Goal: Task Accomplishment & Management: Manage account settings

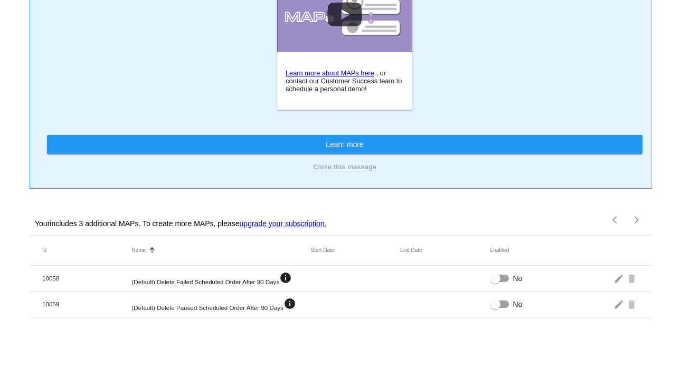
scroll to position [72, 0]
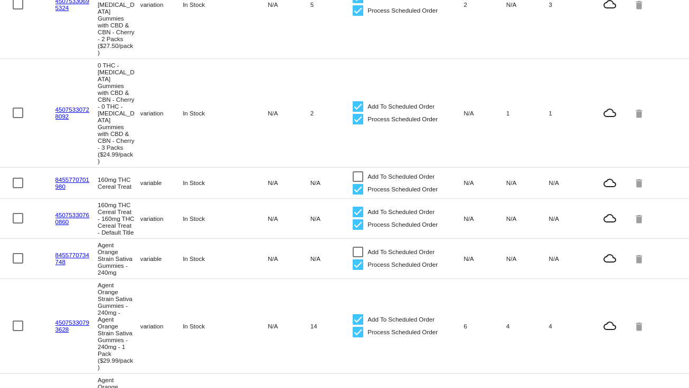
scroll to position [1204, 0]
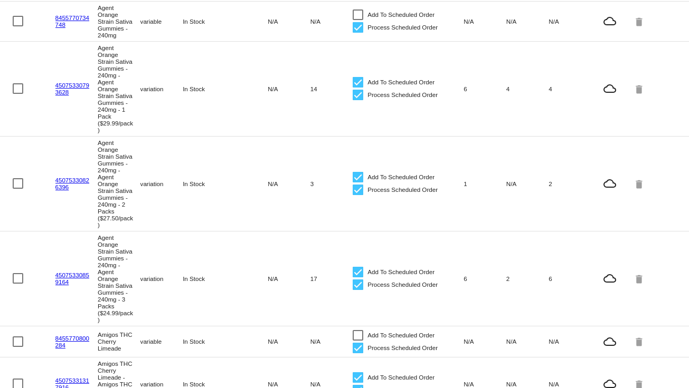
click at [69, 96] on link "45075330793628" at bounding box center [72, 89] width 34 height 14
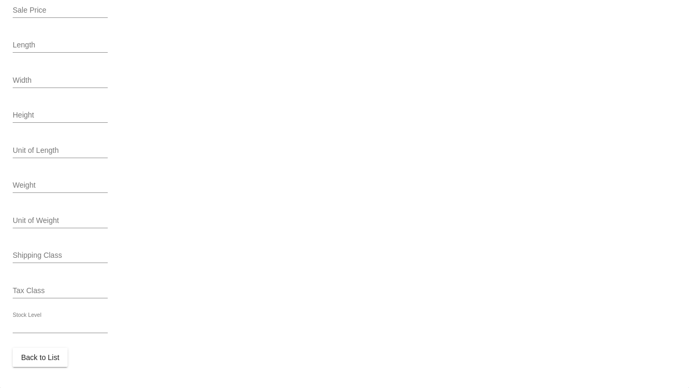
scroll to position [440, 0]
type input "variation"
type input "531969"
type input "45075330793628"
type input "TTD9AgentOrange-1"
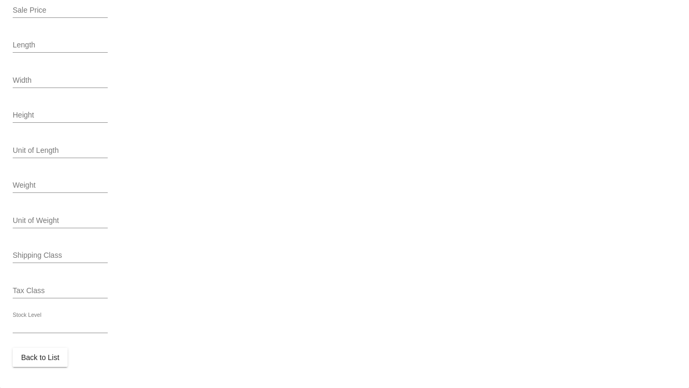
type input "Agent Orange Strain Sativa Gummies - 240mg - Agent Orange Strain Sativa Gummies…"
type input "Agent Orange Strain Gummies w/ Hemp Derived THCInfused with the invigorating Sa…"
type input "29.99"
type input "26.99"
type input "0.4"
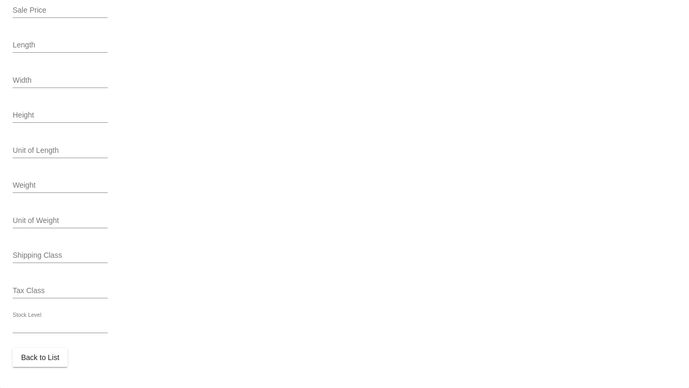
type input "Pound"
type input "In Stock"
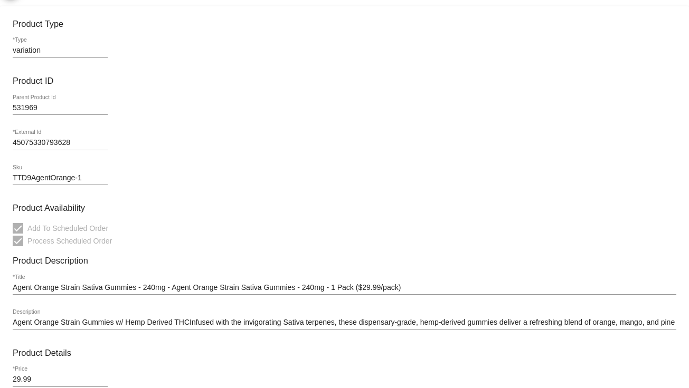
scroll to position [0, 0]
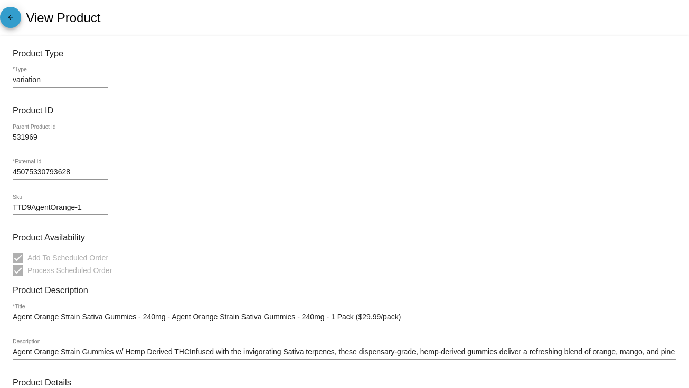
click at [9, 20] on mat-icon "arrow_back" at bounding box center [10, 20] width 13 height 13
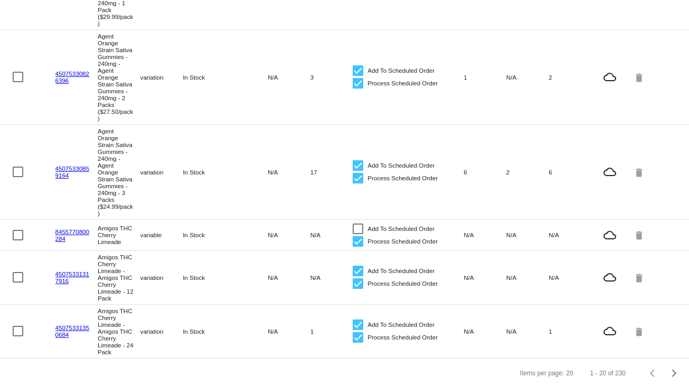
scroll to position [1459, 0]
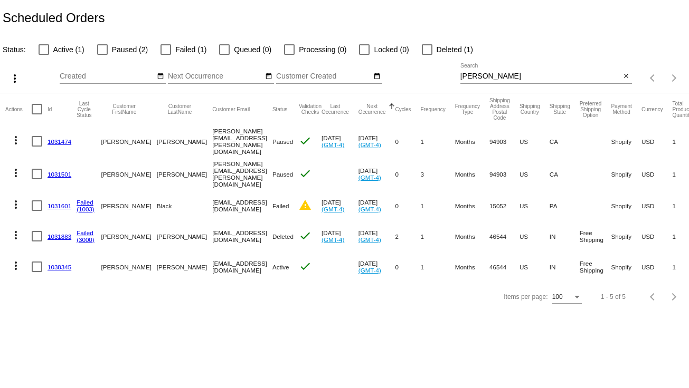
click at [497, 75] on input "teri" at bounding box center [540, 76] width 160 height 8
paste input "1031614"
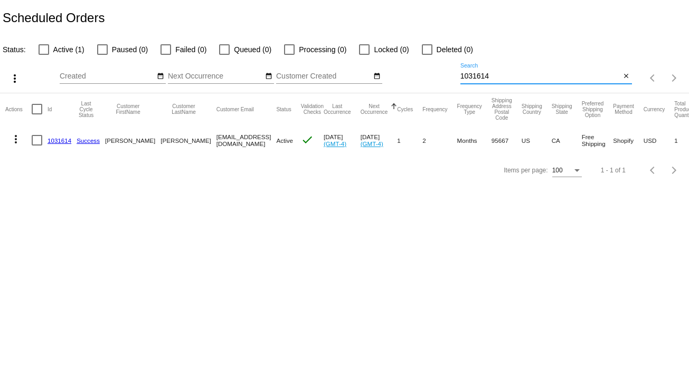
type input "1031614"
click at [60, 140] on link "1031614" at bounding box center [60, 140] width 24 height 7
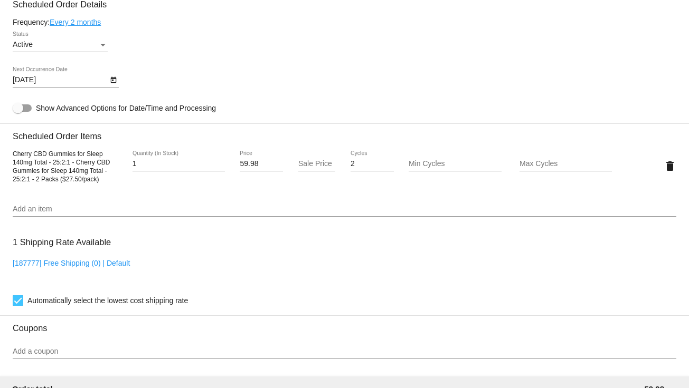
scroll to position [504, 0]
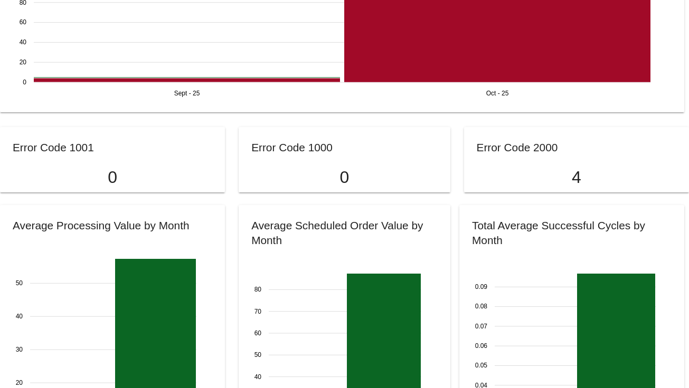
scroll to position [519, 0]
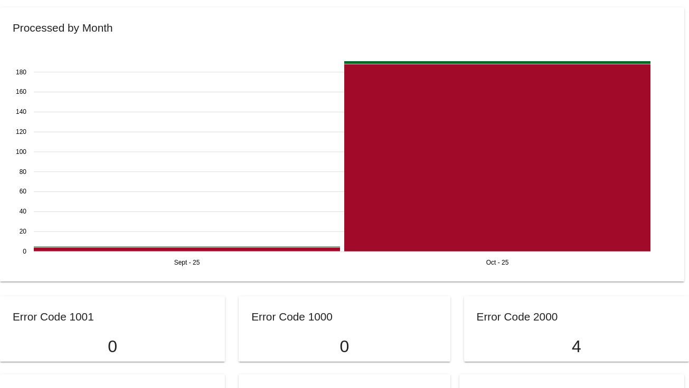
click at [555, 338] on p "4" at bounding box center [577, 347] width 200 height 20
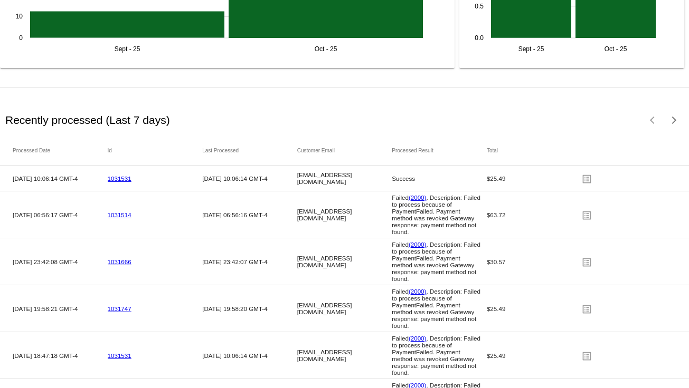
scroll to position [1502, 0]
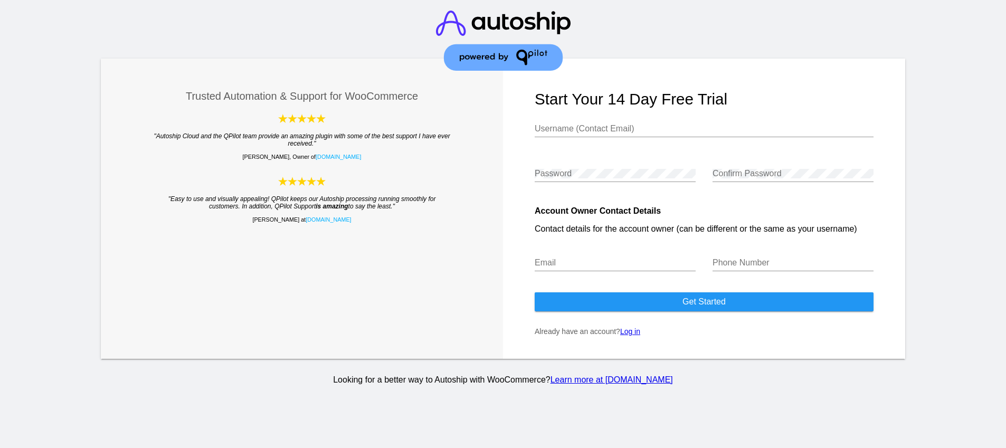
click at [633, 333] on link "Log in" at bounding box center [630, 331] width 20 height 8
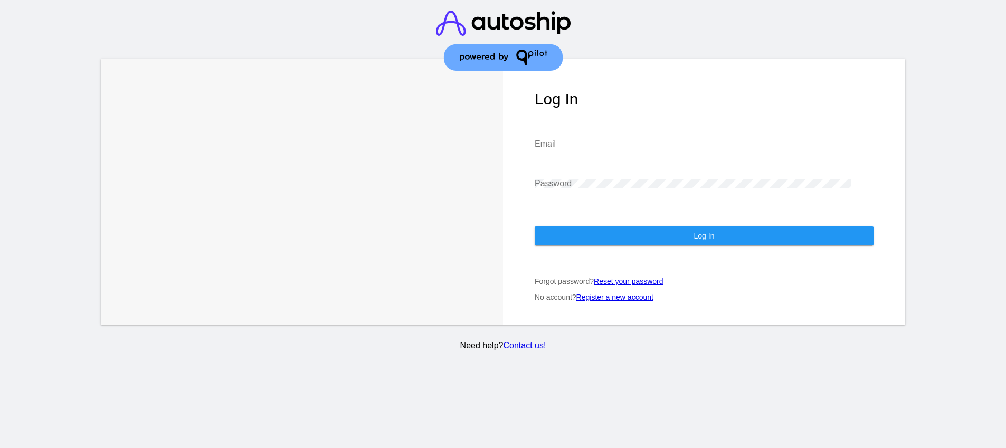
type input "[EMAIL_ADDRESS][DOMAIN_NAME]"
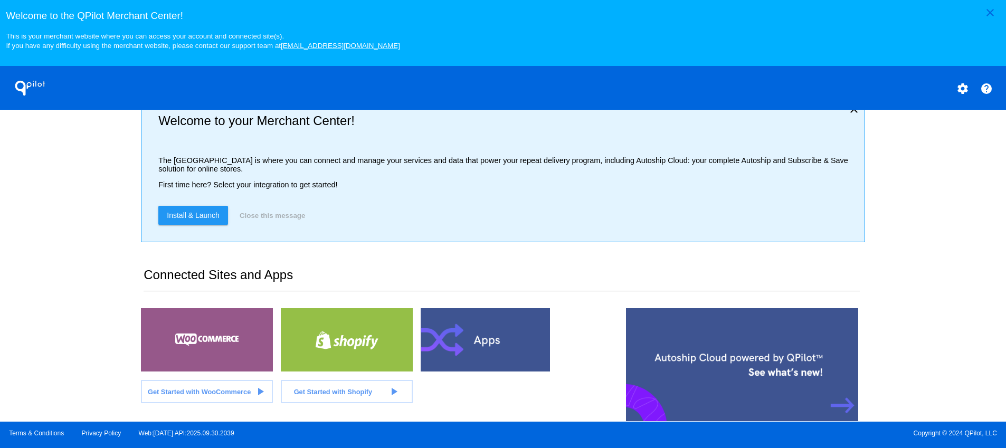
scroll to position [44, 0]
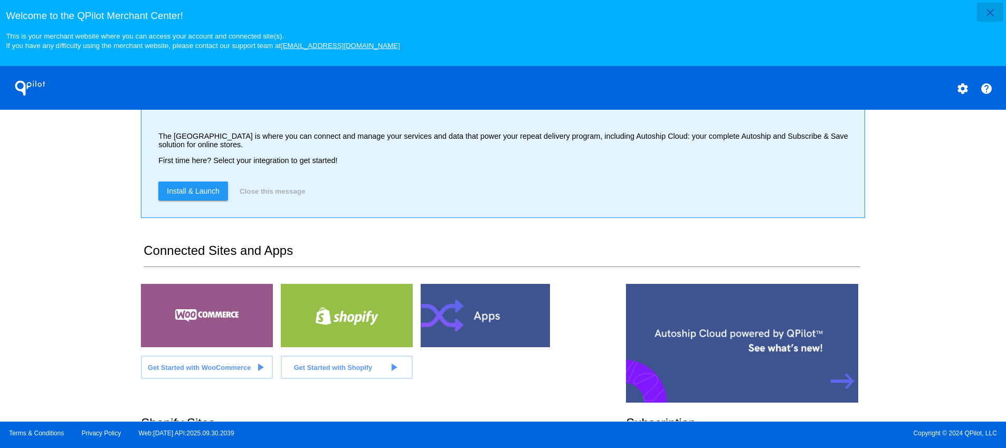
click at [989, 11] on mat-icon "close" at bounding box center [990, 12] width 13 height 13
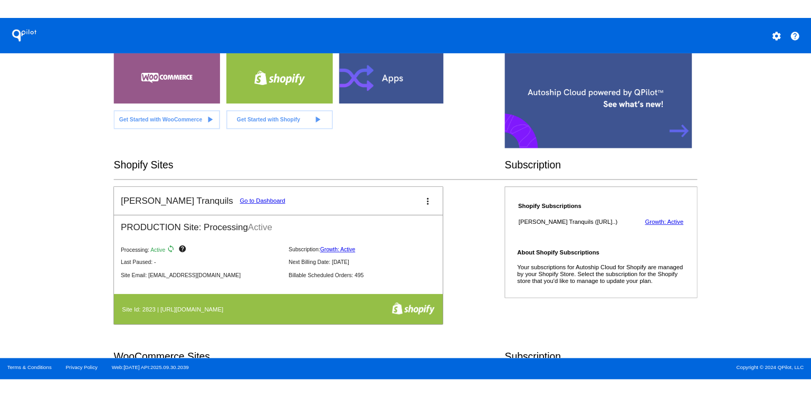
scroll to position [238, 0]
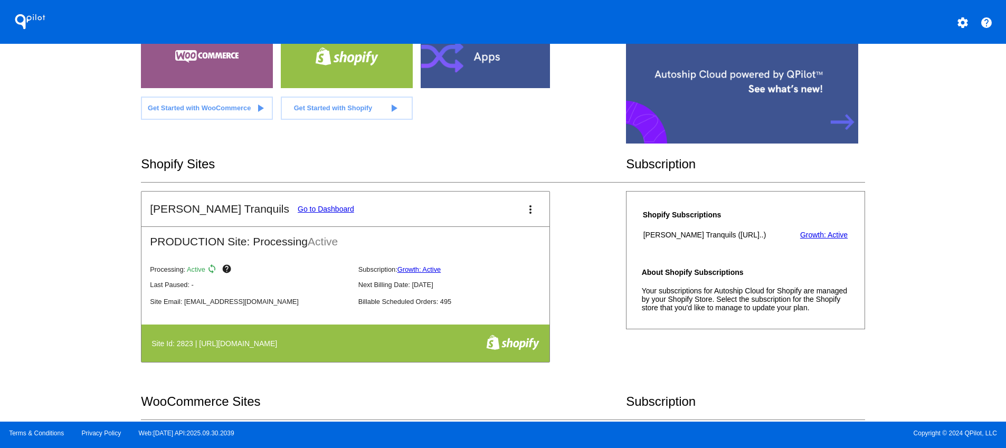
click at [945, 427] on div "Terms & Conditions Privacy Policy Web:1.5.19 API:2025.09.30.2039 Copyright © 20…" at bounding box center [503, 435] width 1006 height 26
click at [526, 215] on mat-icon "more_vert" at bounding box center [530, 209] width 13 height 13
click at [471, 222] on span "dashboard" at bounding box center [490, 218] width 40 height 9
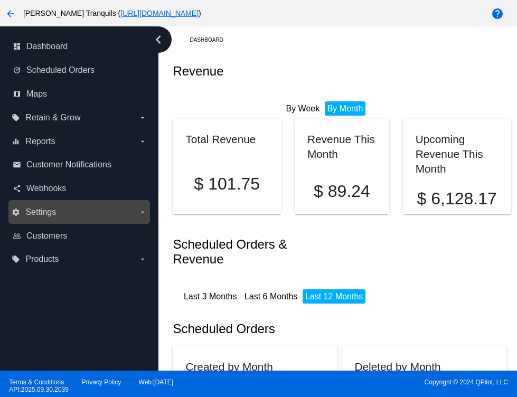
click at [57, 211] on label "settings Settings arrow_drop_down" at bounding box center [79, 212] width 135 height 17
click at [0, 0] on input "settings Settings arrow_drop_down" at bounding box center [0, 0] width 0 height 0
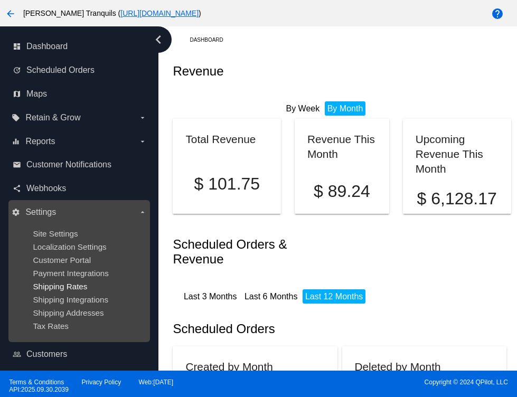
click at [71, 289] on span "Shipping Rates" at bounding box center [60, 286] width 54 height 9
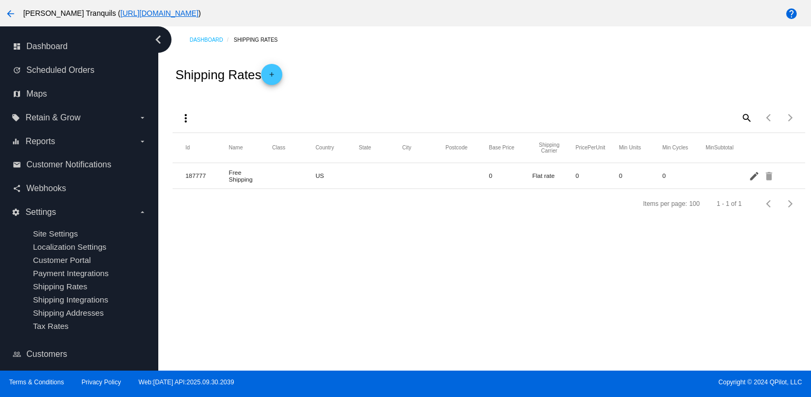
click at [753, 176] on mat-icon "edit" at bounding box center [755, 175] width 13 height 16
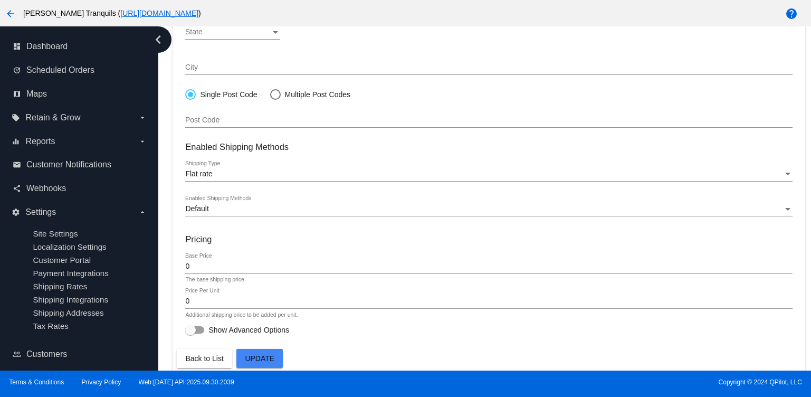
scroll to position [286, 0]
click at [193, 325] on div at bounding box center [190, 328] width 11 height 11
click at [191, 332] on input "Show Advanced Options" at bounding box center [190, 332] width 1 height 1
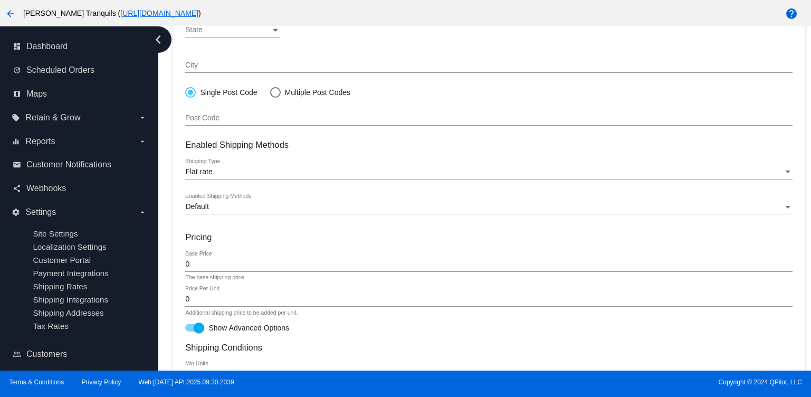
scroll to position [445, 0]
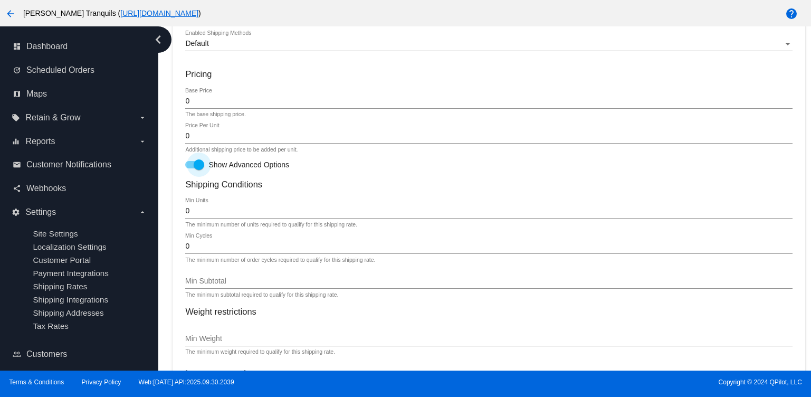
click at [200, 168] on div at bounding box center [199, 164] width 11 height 11
click at [191, 168] on input "Show Advanced Options" at bounding box center [190, 168] width 1 height 1
checkbox input "false"
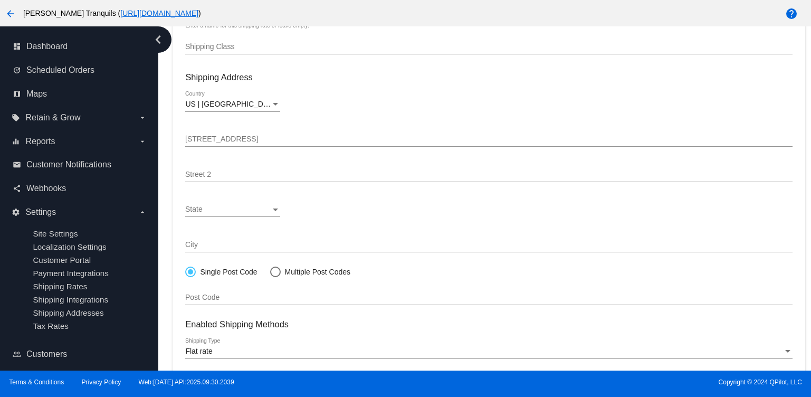
scroll to position [0, 0]
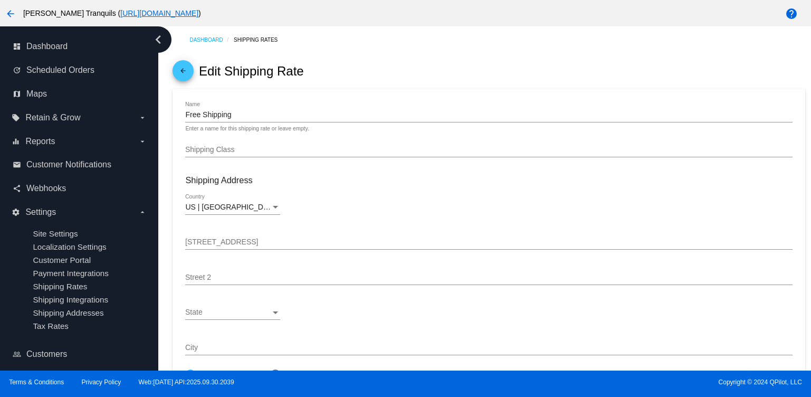
click at [340, 152] on input "Shipping Class" at bounding box center [488, 150] width 607 height 8
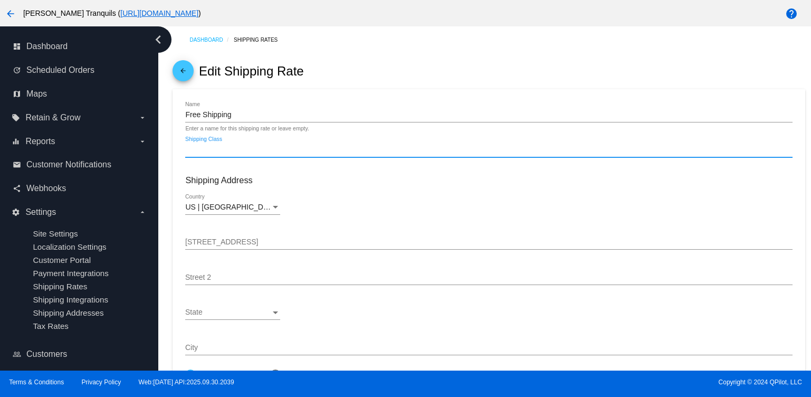
click at [181, 72] on mat-icon "arrow_back" at bounding box center [183, 73] width 13 height 13
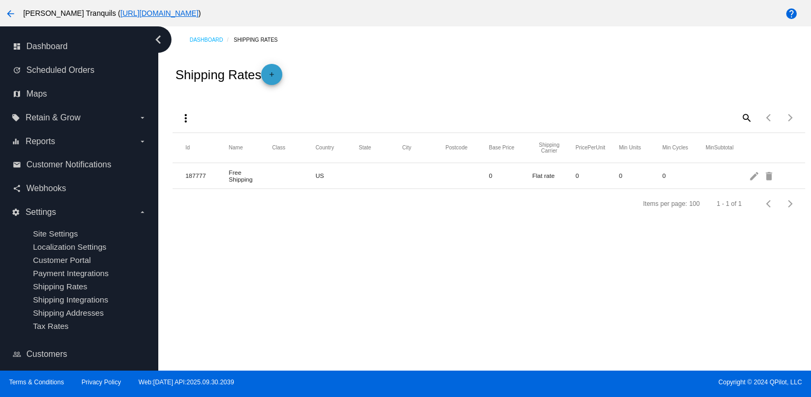
click at [276, 75] on mat-icon "add" at bounding box center [271, 77] width 13 height 13
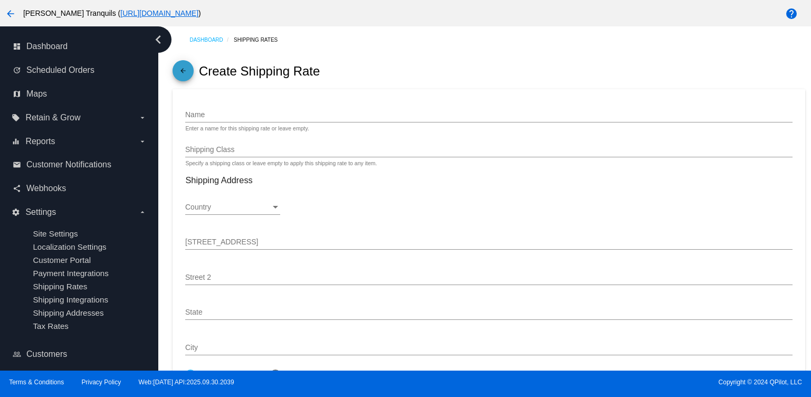
click at [176, 64] on link "arrow_back" at bounding box center [183, 70] width 21 height 21
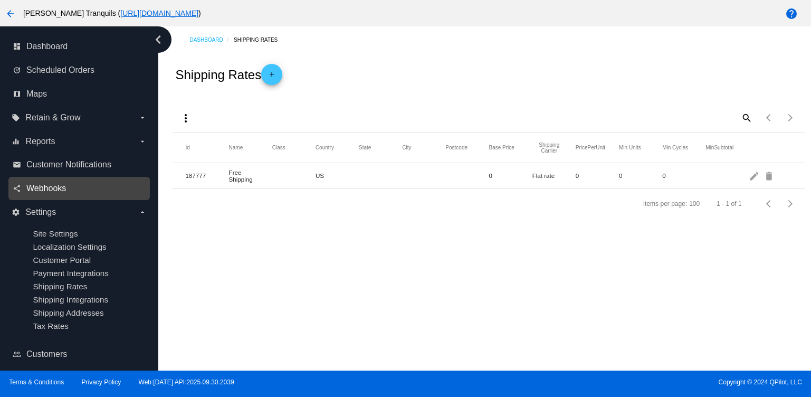
click at [44, 188] on span "Webhooks" at bounding box center [46, 189] width 40 height 10
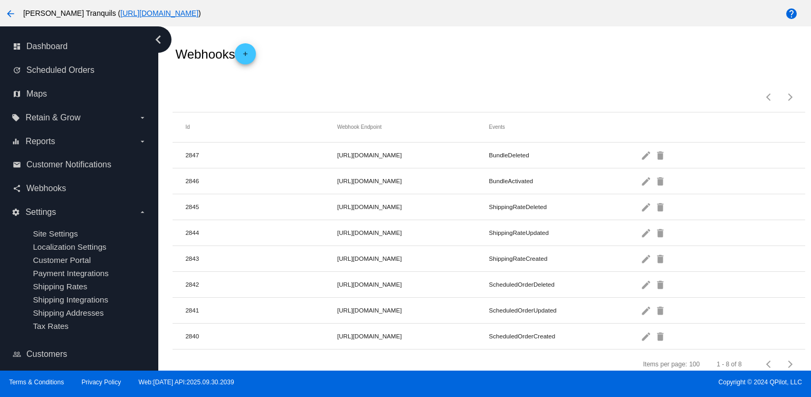
scroll to position [37, 0]
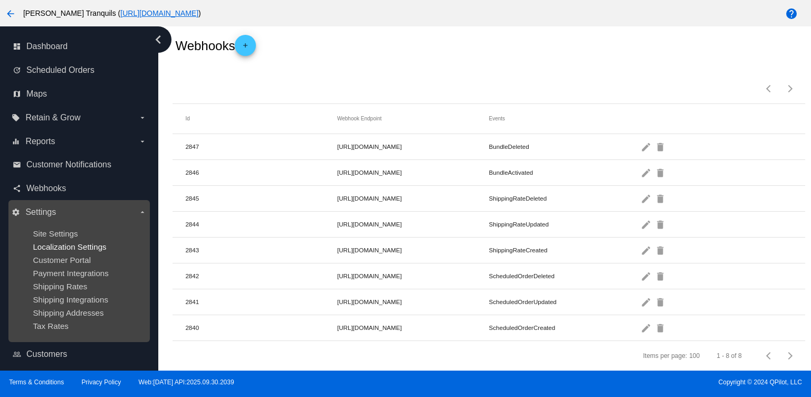
click at [62, 248] on span "Localization Settings" at bounding box center [69, 246] width 73 height 9
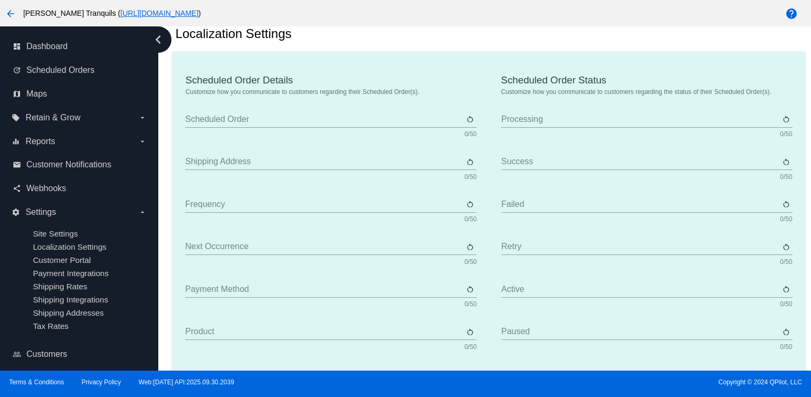
type input "Scheduled Order"
type input "Shipping Address"
type input "Frequency"
type input "Next Occurrence"
type input "Payment Method"
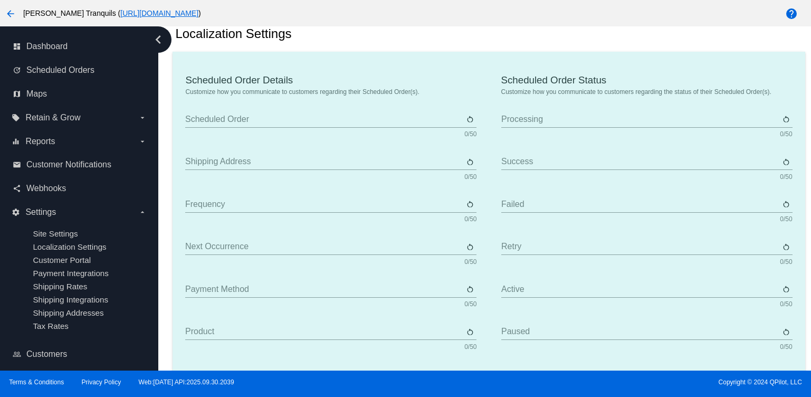
type input "Product"
type input "Quantity"
type input "Price"
type input "Out of stock"
type input "Subtotal"
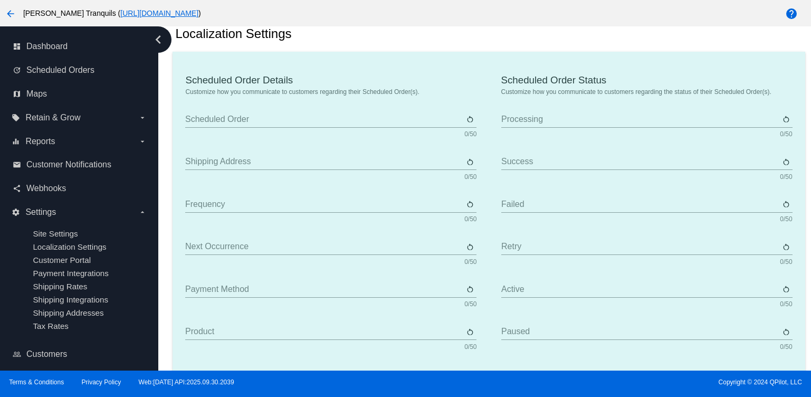
type input "Shipping"
type input "Tax"
type input "TBD"
type input "Total"
type input "No Payment Method"
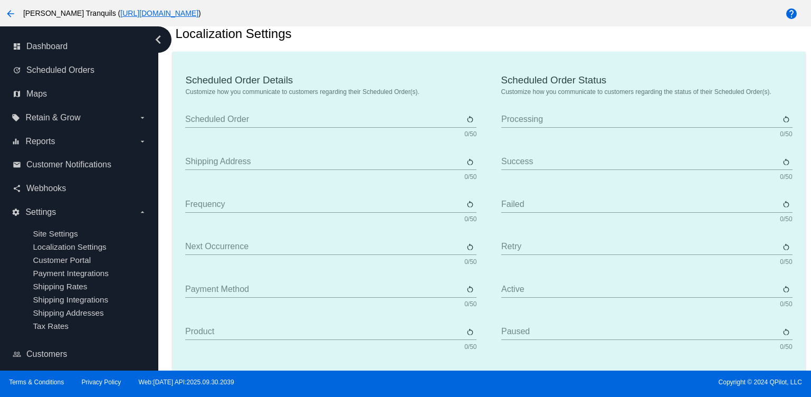
type input "Autoship & Save"
type input "Processing"
type input "Success"
type input "Failed"
type input "Retry"
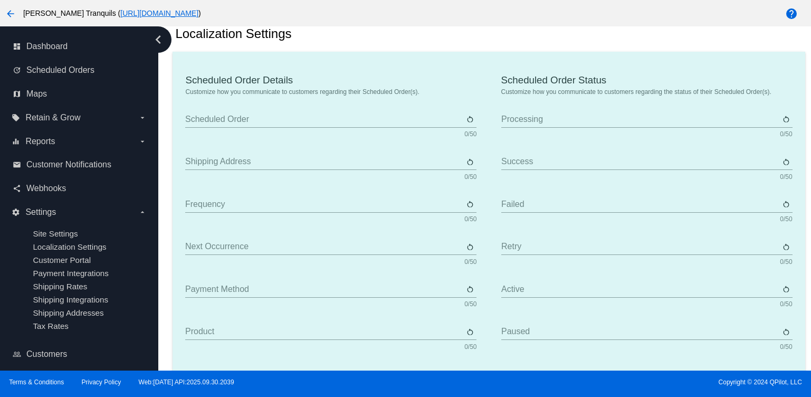
type input "Active"
type input "Paused"
type input "Deleted"
type input "Queued"
type input "Every"
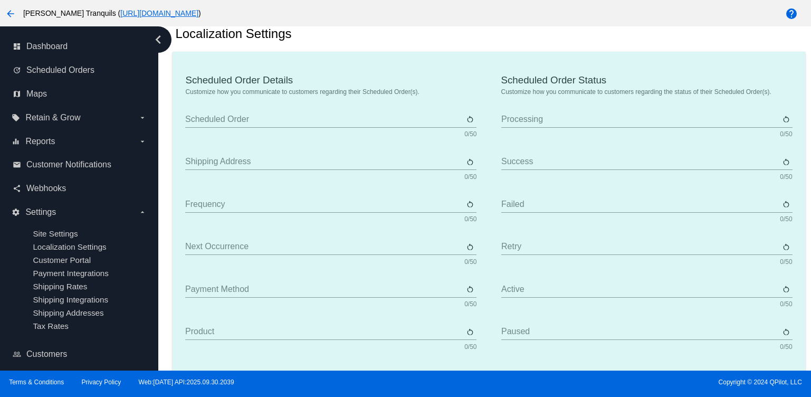
type input "Days"
type input "Weeks"
type input "Months"
type input "Sunday"
type input "Monday"
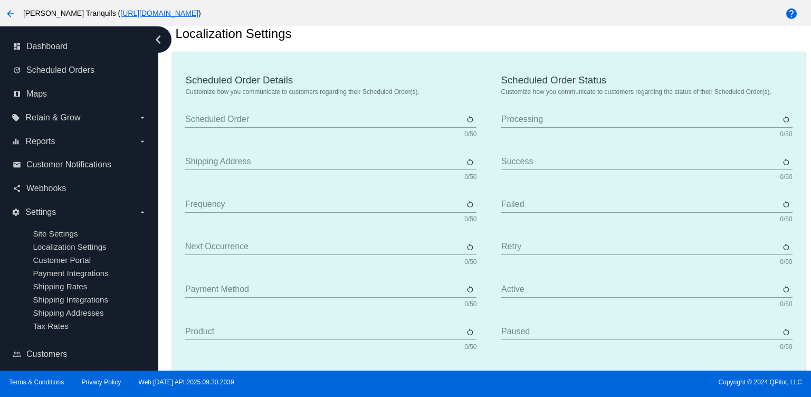
type input "Tuesday"
type input "Wednesday"
type input "Thursday"
type input "Friday"
type input "Saturday"
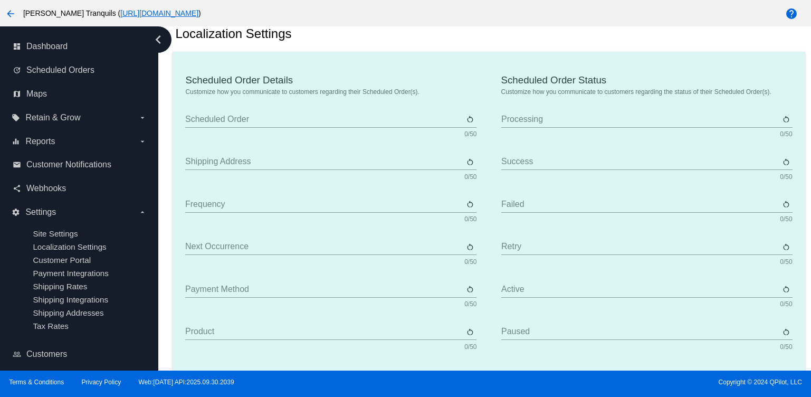
type input "The {frequency_day_number} {frequency_day_suffix} of every month"
type input "st"
type input "nd"
type input "rd"
type input "th"
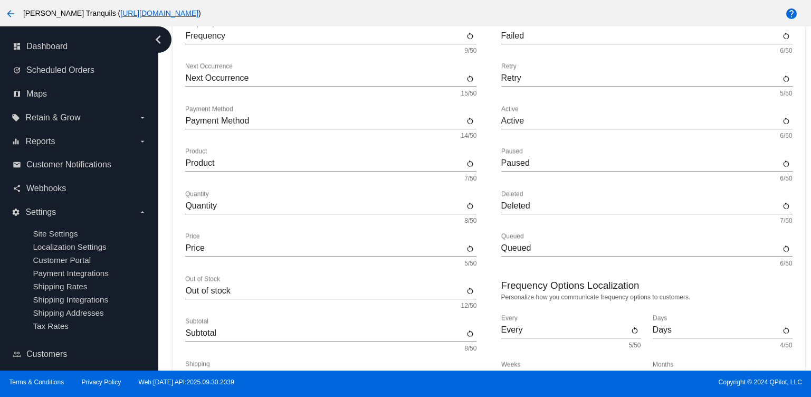
scroll to position [260, 0]
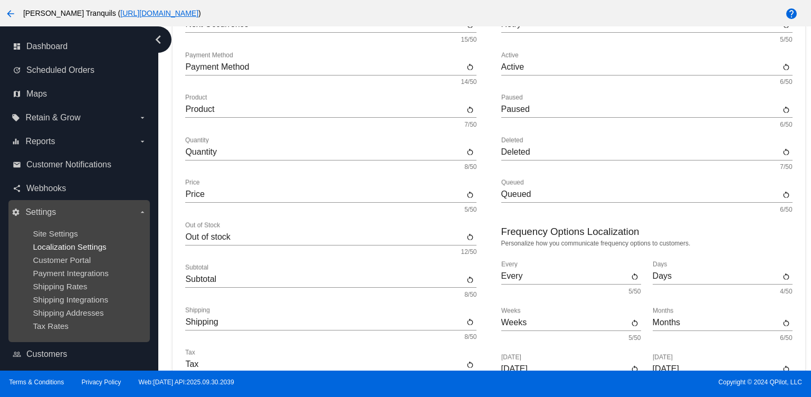
click at [52, 250] on span "Localization Settings" at bounding box center [69, 246] width 73 height 9
click at [52, 263] on span "Customer Portal" at bounding box center [62, 259] width 58 height 9
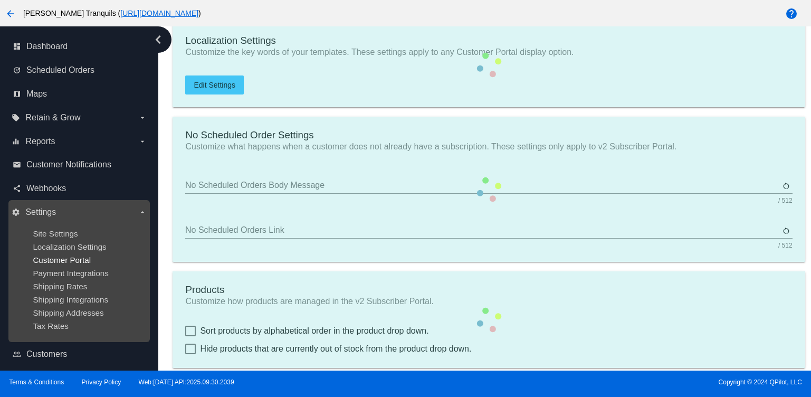
checkbox input "true"
type input "Shop now to create a new Subscription"
type input "https://fht2jt-8m.myshopify.com"
checkbox input "true"
type input "1"
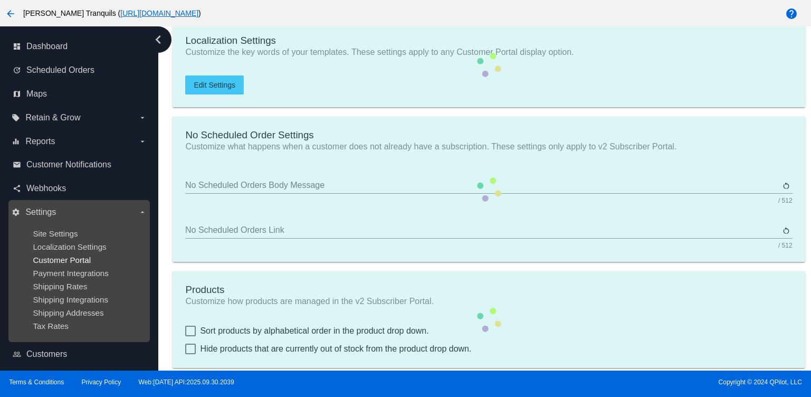
type input "20"
type input "500"
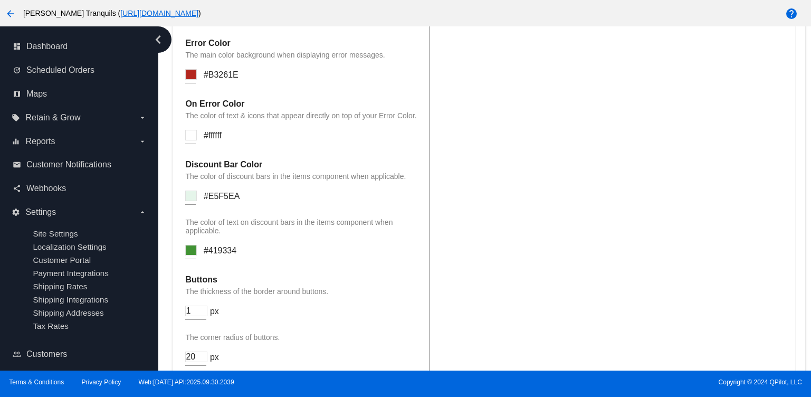
scroll to position [1196, 0]
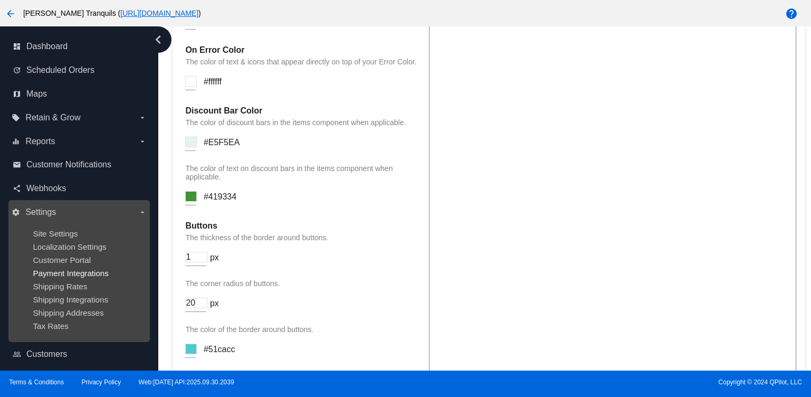
click at [70, 276] on span "Payment Integrations" at bounding box center [71, 273] width 76 height 9
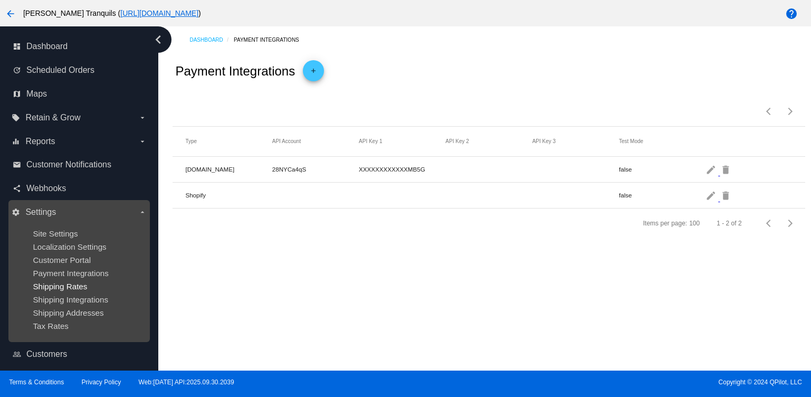
click at [68, 288] on span "Shipping Rates" at bounding box center [60, 286] width 54 height 9
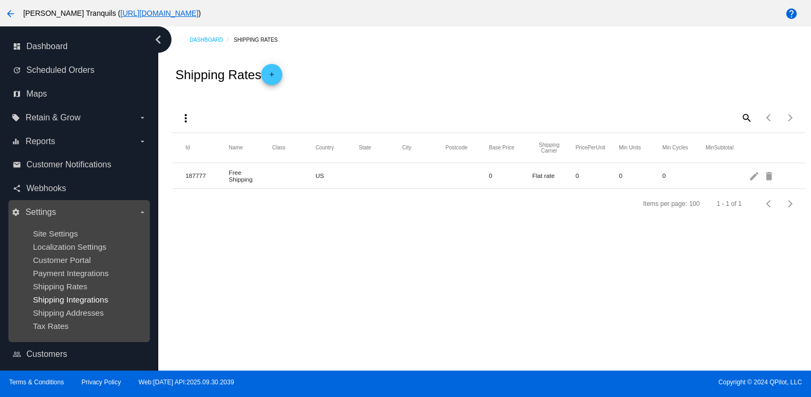
click at [68, 301] on span "Shipping Integrations" at bounding box center [70, 299] width 75 height 9
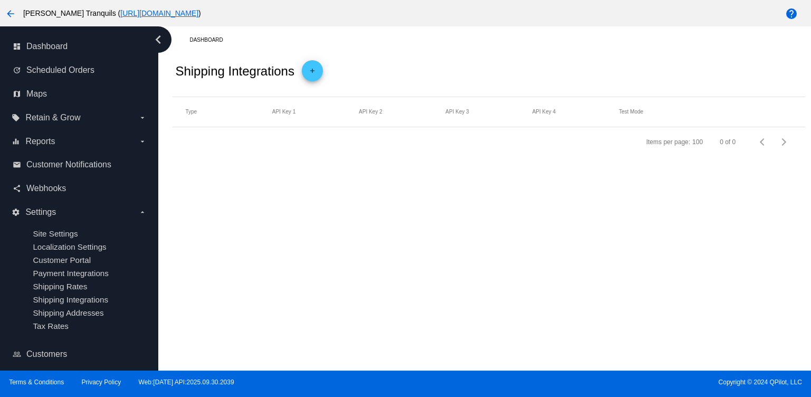
click at [313, 69] on mat-icon "add" at bounding box center [312, 73] width 13 height 13
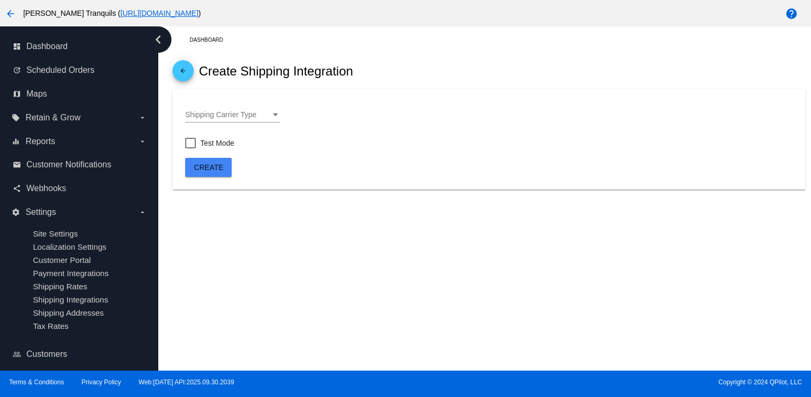
click at [254, 114] on span "Shipping Carrier Type" at bounding box center [220, 114] width 71 height 8
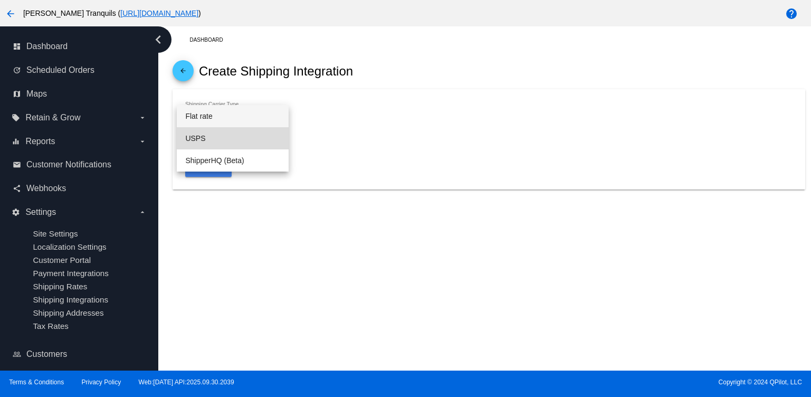
click at [213, 131] on span "USPS" at bounding box center [232, 138] width 95 height 22
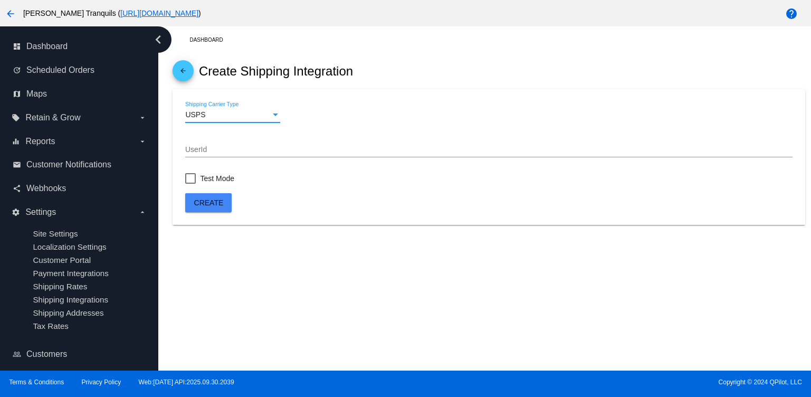
click at [233, 149] on input "UserId" at bounding box center [488, 150] width 607 height 8
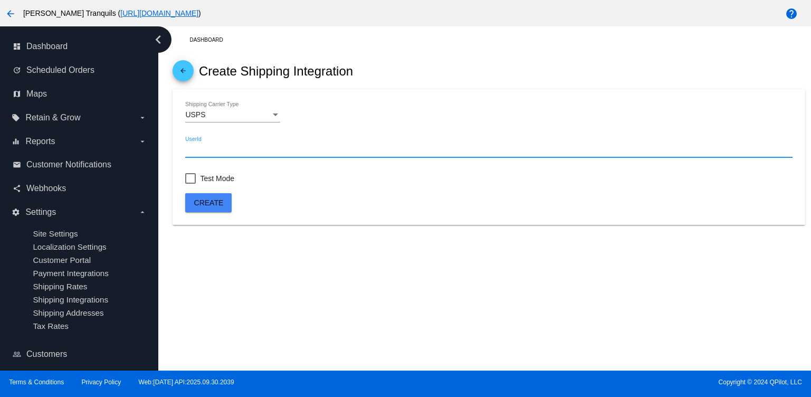
click at [257, 122] on div "USPS Shipping Carrier Type" at bounding box center [232, 112] width 95 height 21
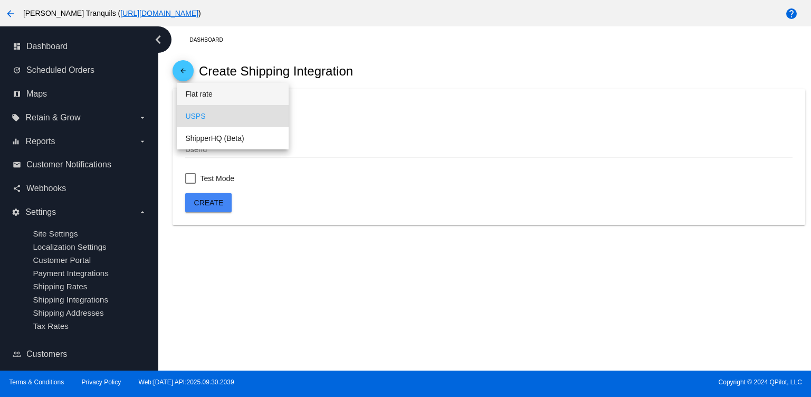
click at [251, 94] on span "Flat rate" at bounding box center [232, 94] width 95 height 22
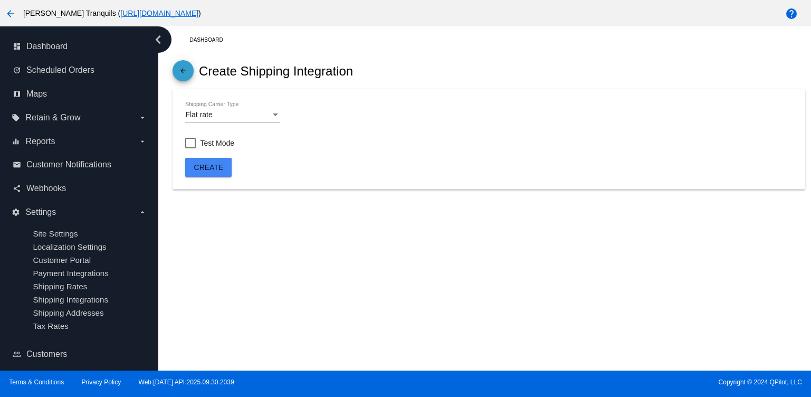
click at [184, 70] on mat-icon "arrow_back" at bounding box center [183, 73] width 13 height 13
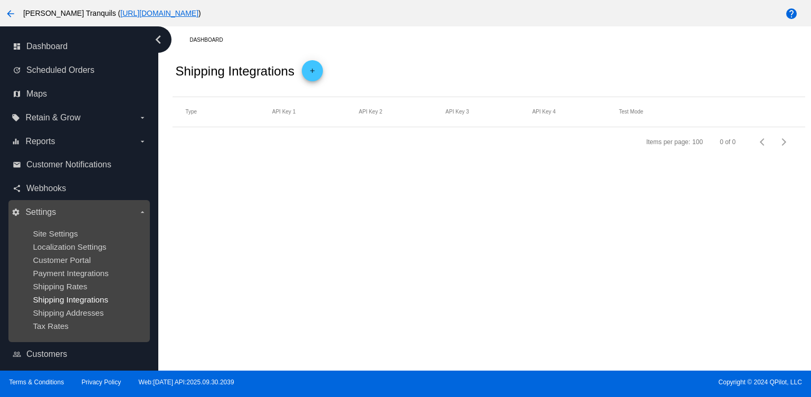
click at [59, 302] on span "Shipping Integrations" at bounding box center [70, 299] width 75 height 9
click at [86, 317] on span "Shipping Addresses" at bounding box center [68, 312] width 71 height 9
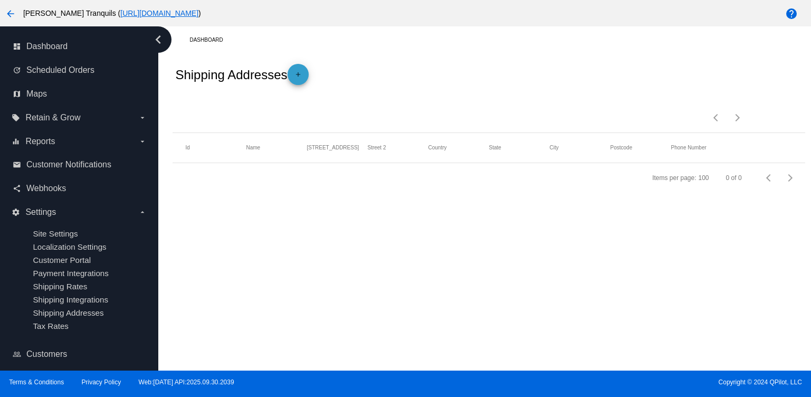
click at [302, 72] on mat-icon "add" at bounding box center [298, 77] width 13 height 13
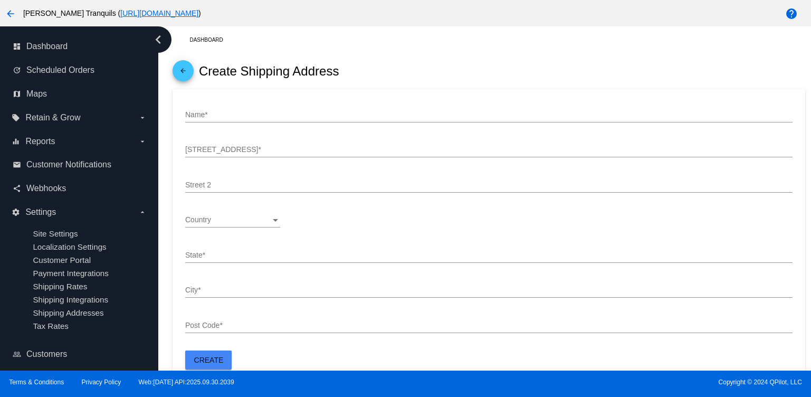
scroll to position [14, 0]
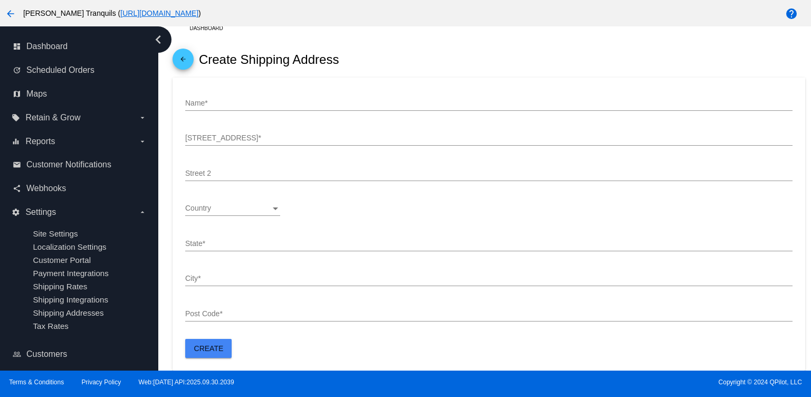
click at [181, 50] on span "arrow_back" at bounding box center [183, 62] width 13 height 26
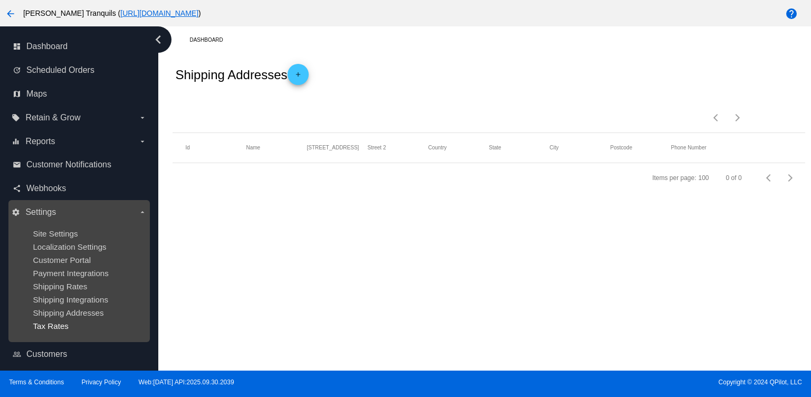
click at [46, 328] on span "Tax Rates" at bounding box center [51, 325] width 36 height 9
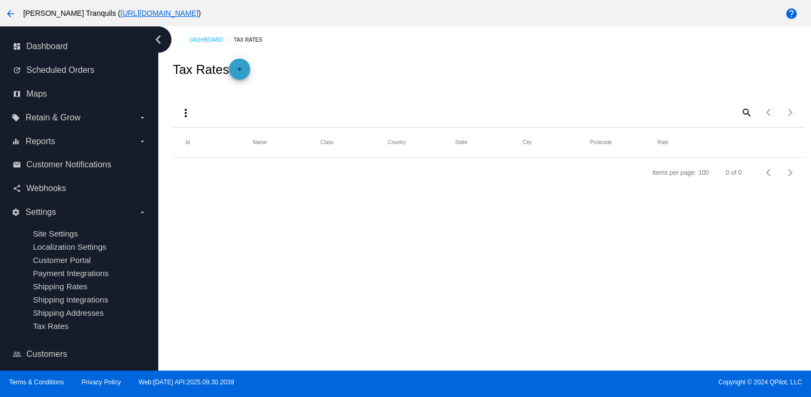
click at [243, 69] on mat-icon "add" at bounding box center [239, 71] width 13 height 13
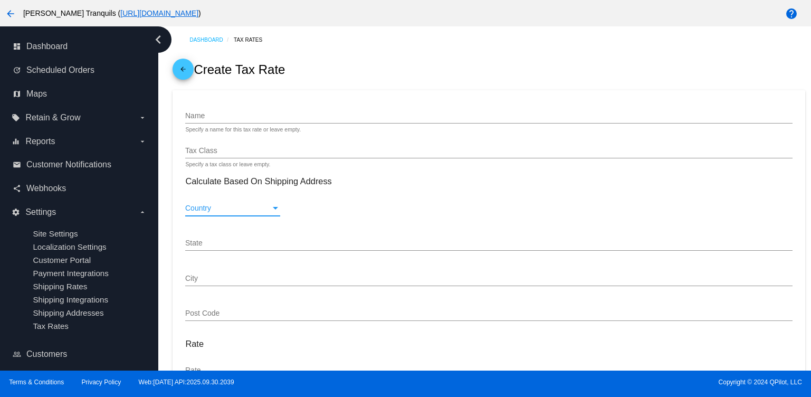
click at [268, 208] on div "Country" at bounding box center [228, 208] width 86 height 8
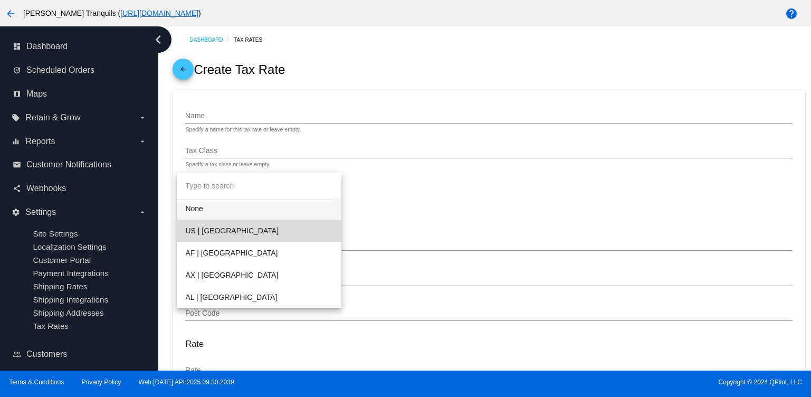
click at [294, 228] on span "US | USA" at bounding box center [259, 231] width 148 height 22
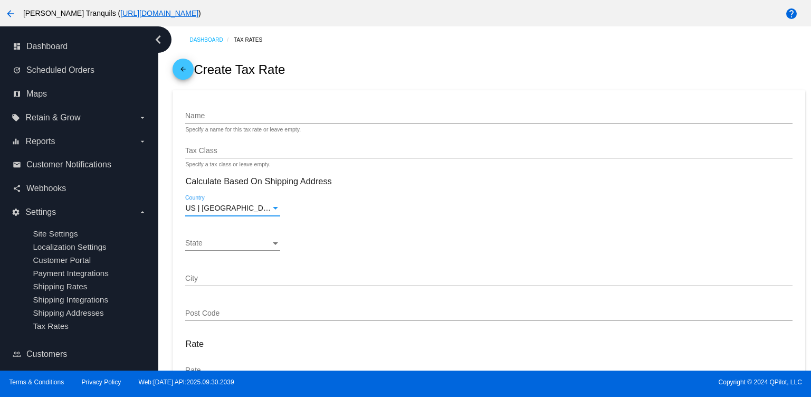
click at [447, 225] on div "US | USA Country" at bounding box center [488, 210] width 607 height 30
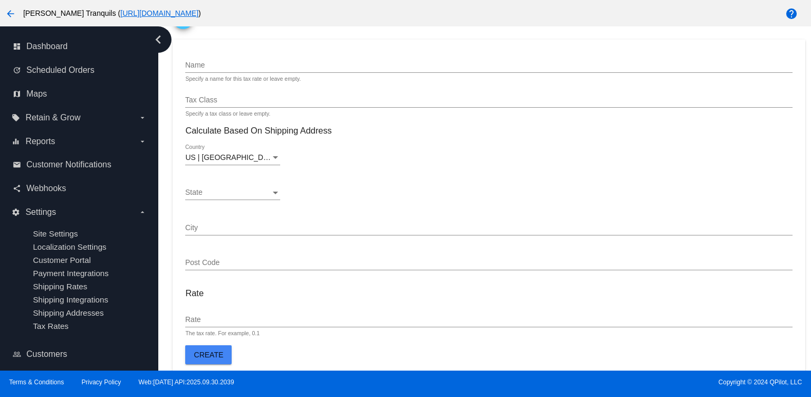
scroll to position [60, 0]
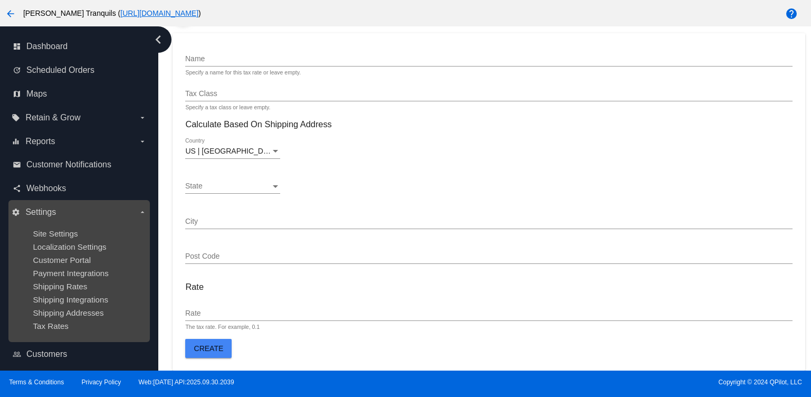
click at [47, 207] on span "Settings" at bounding box center [40, 212] width 31 height 10
click at [0, 0] on input "settings Settings arrow_drop_down" at bounding box center [0, 0] width 0 height 0
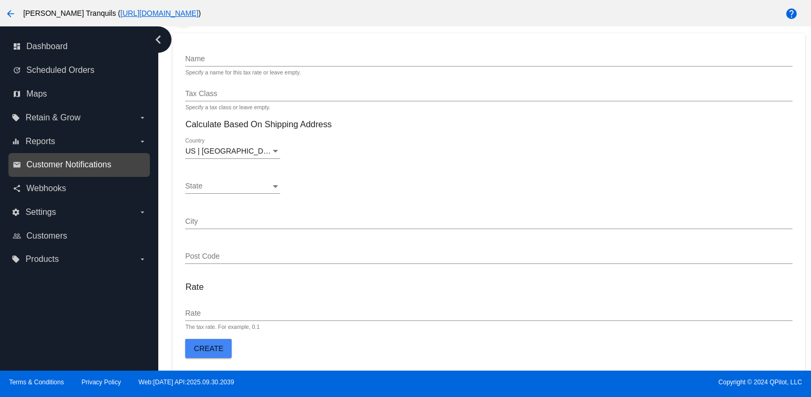
click at [73, 163] on span "Customer Notifications" at bounding box center [68, 165] width 85 height 10
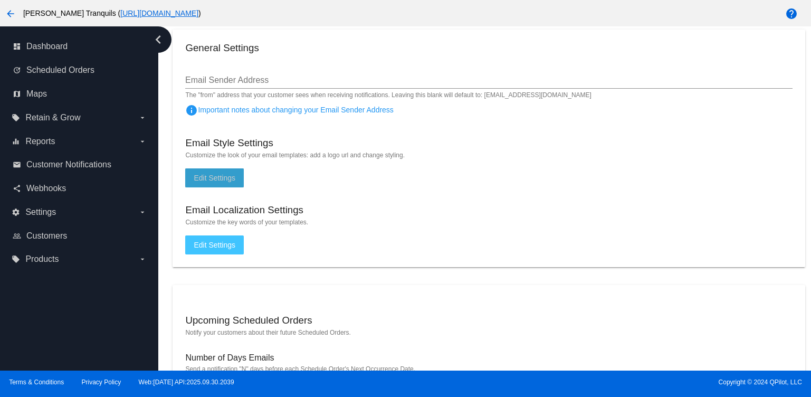
click at [232, 179] on span "Edit Settings" at bounding box center [215, 178] width 42 height 8
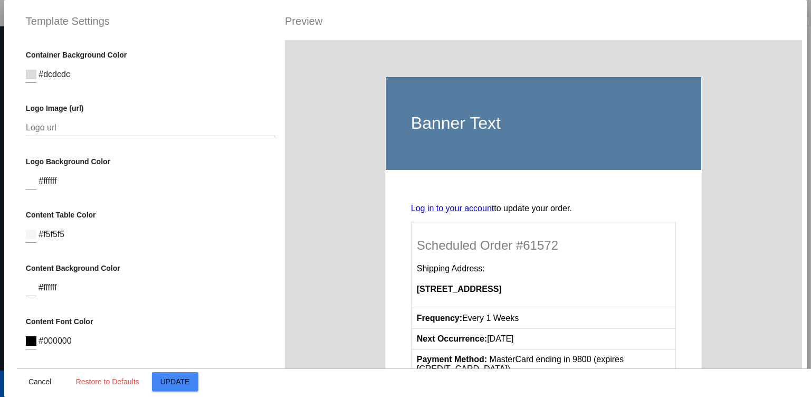
click at [103, 130] on input "Logo url" at bounding box center [151, 128] width 250 height 10
paste input "https://www.tillmanstranquils.com/cdn/shop/files/LOGO.svg?v=1747383920&width=200"
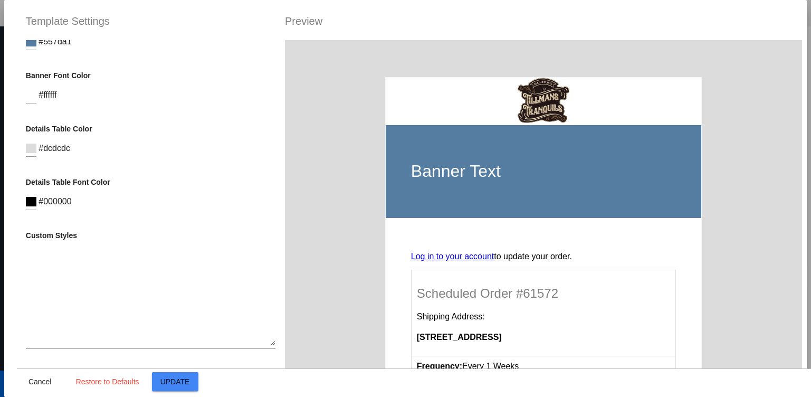
scroll to position [365, 0]
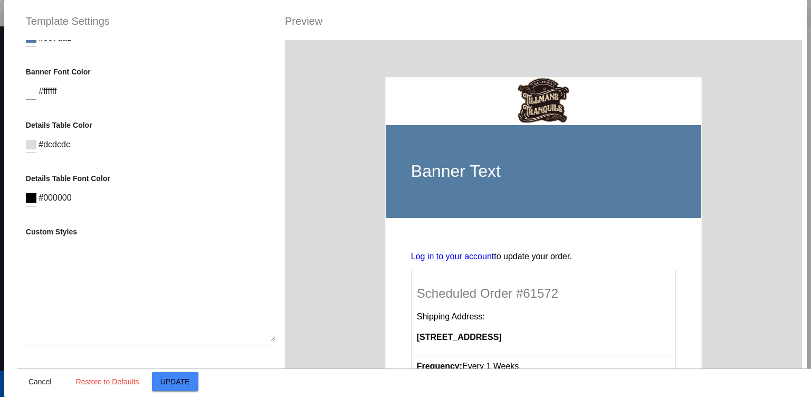
type input "https://www.tillmanstranquils.com/cdn/shop/files/LOGO.svg?v=1747383920&width=200"
click at [191, 338] on textarea at bounding box center [151, 293] width 250 height 95
click at [183, 383] on span "Update" at bounding box center [175, 381] width 30 height 8
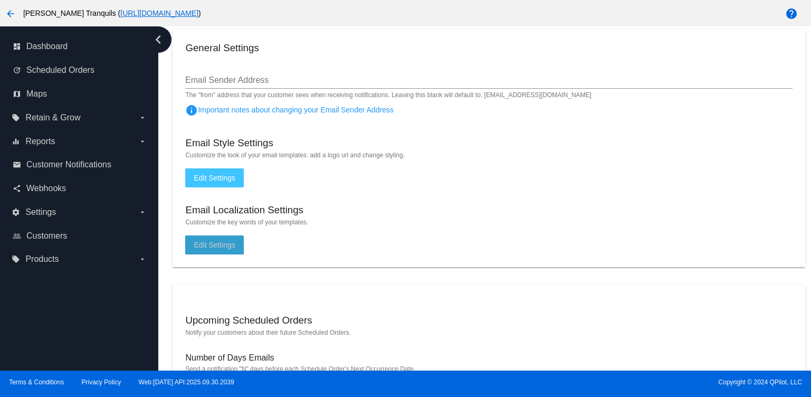
click at [220, 249] on span "Edit Settings" at bounding box center [215, 245] width 42 height 8
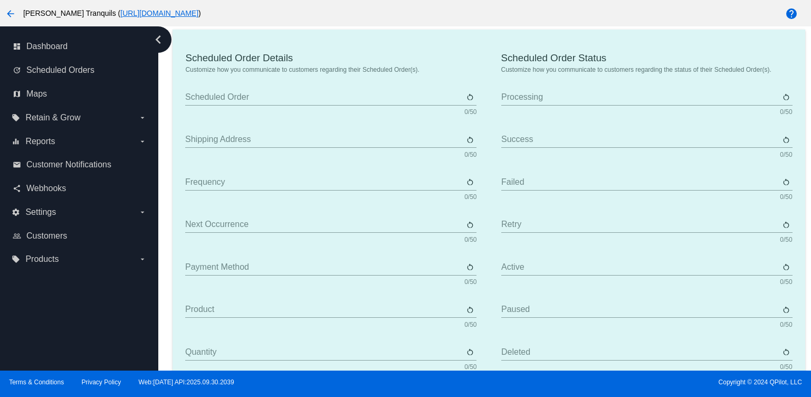
type input "Scheduled Order"
type input "Shipping Address"
type input "Frequency"
type input "Next Occurrence"
type input "Payment Method"
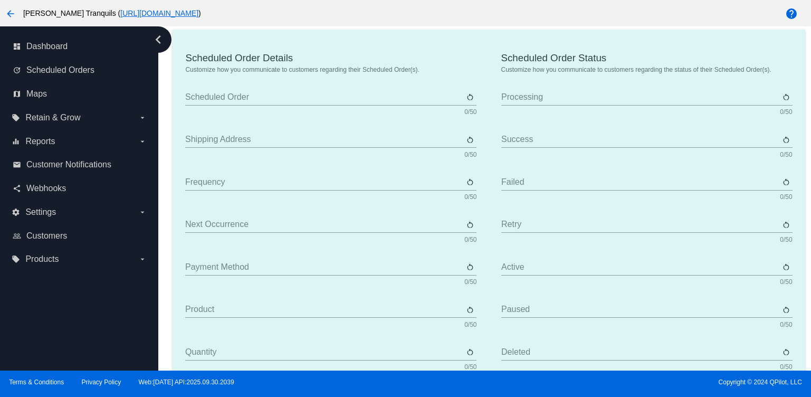
type input "Product"
type input "Quantity"
type input "Price"
type input "Out of stock"
type input "Subtotal"
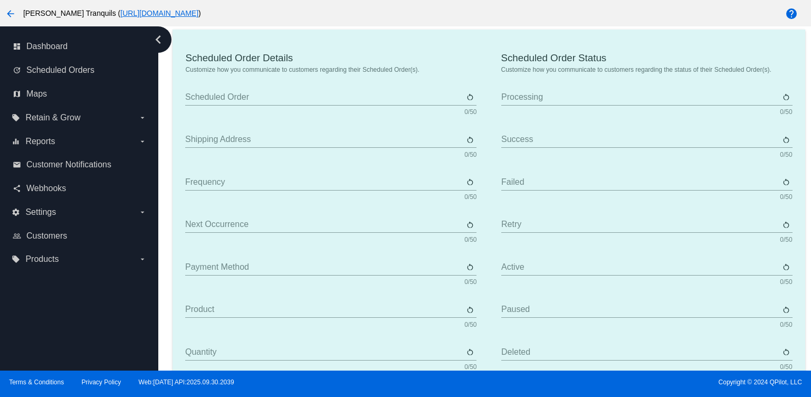
type input "Shipping"
type input "Tax"
type input "TBD"
type input "Total"
type input "No Payment Method"
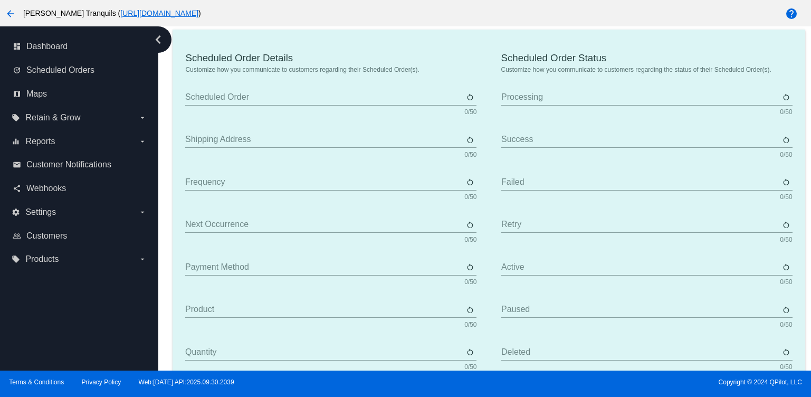
type input "Autoship & Save"
type input "Processing"
type input "Success"
type input "Failed"
type input "Retry"
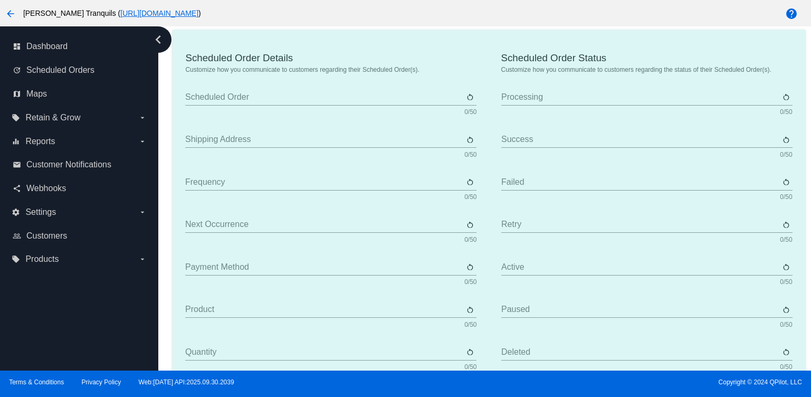
type input "Active"
type input "Paused"
type input "Deleted"
type input "Queued"
type input "Every"
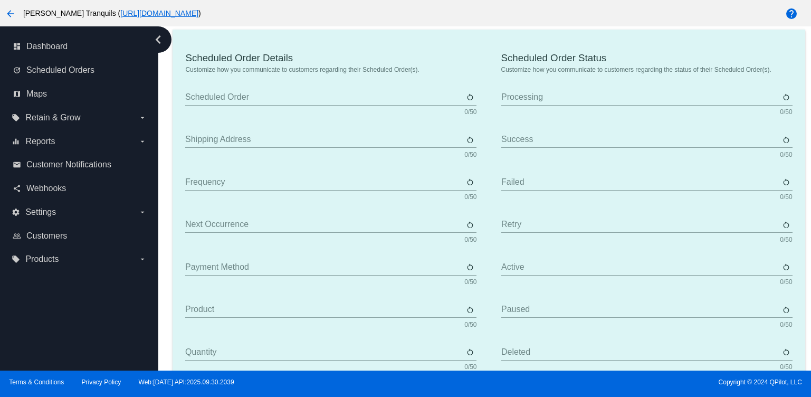
type input "Days"
type input "Weeks"
type input "Months"
type input "Sunday"
type input "Monday"
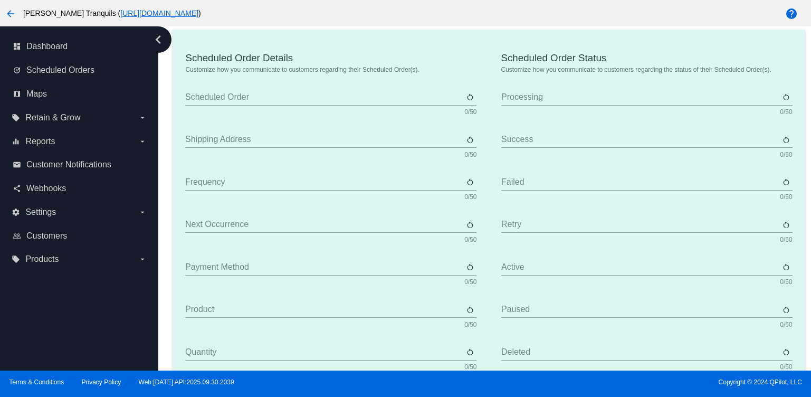
type input "Tuesday"
type input "Wednesday"
type input "Thursday"
type input "Friday"
type input "Saturday"
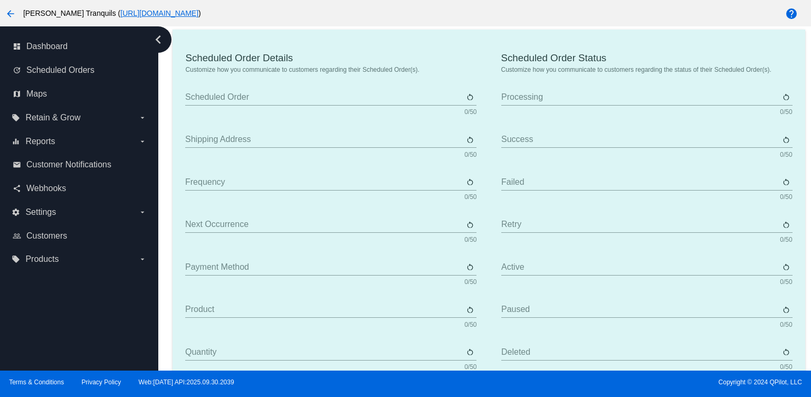
type input "The {frequency_day_number} {frequency_day_suffix} of every month"
type input "st"
type input "nd"
type input "rd"
type input "th"
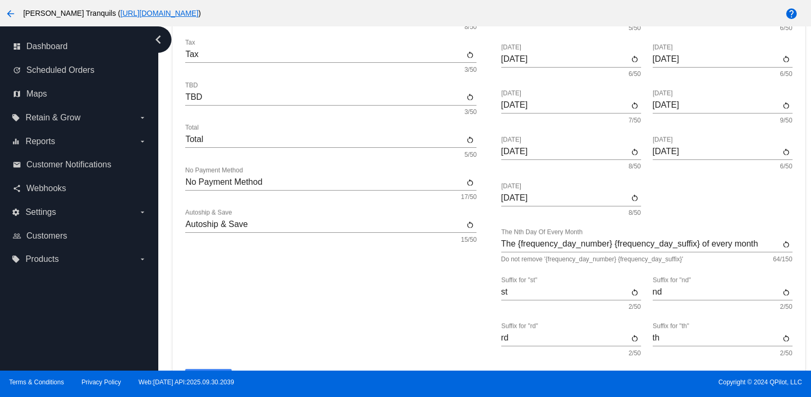
scroll to position [605, 0]
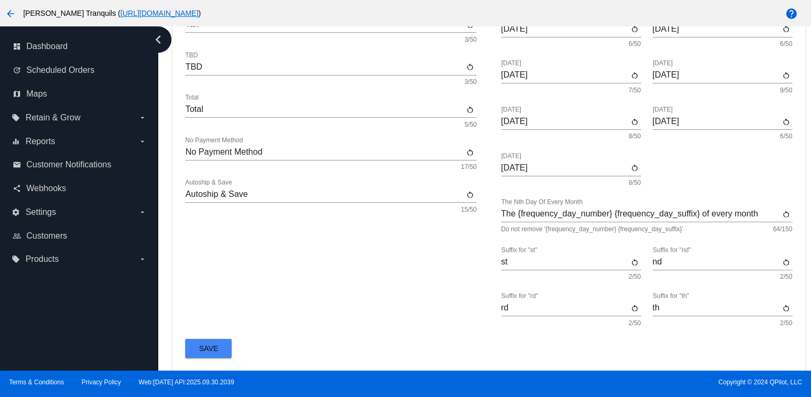
click at [208, 345] on span "Save" at bounding box center [208, 348] width 19 height 8
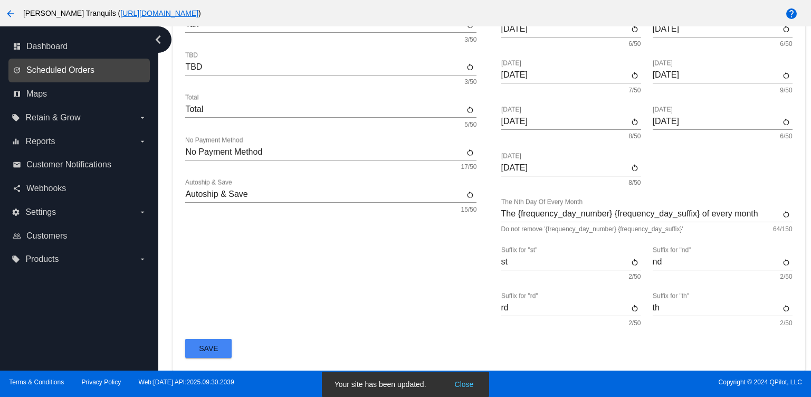
click at [56, 70] on span "Scheduled Orders" at bounding box center [60, 70] width 68 height 10
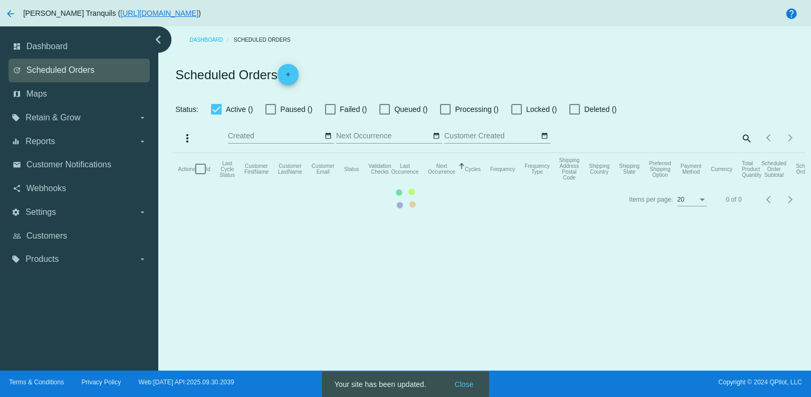
checkbox input "false"
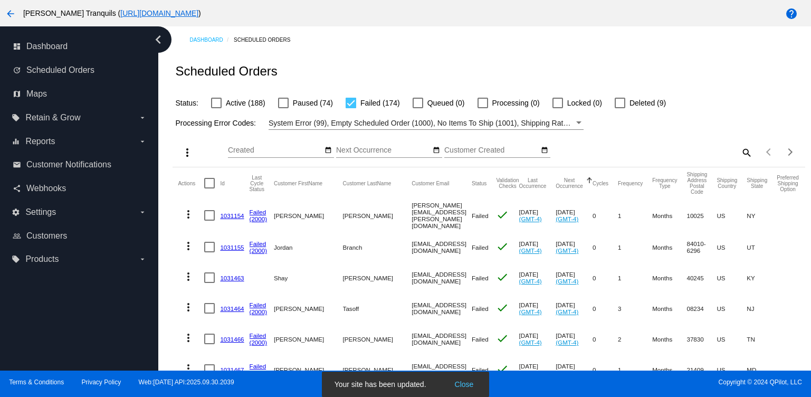
click at [715, 93] on div "Status: Active (188) Paused (74) Failed (174) Queued (0) Processing (0) Locked …" at bounding box center [489, 99] width 632 height 20
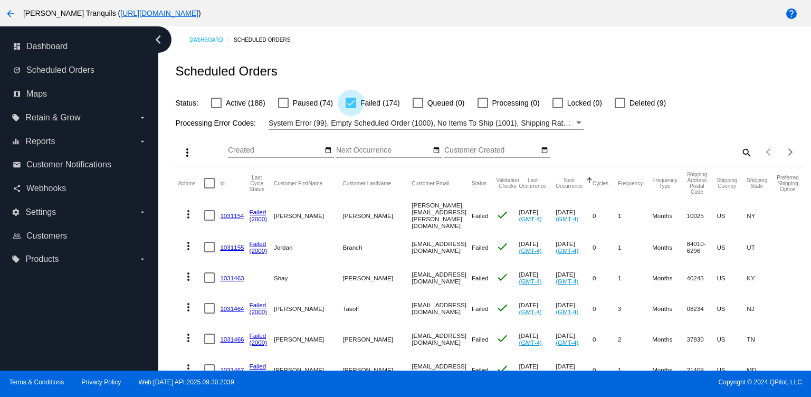
click at [348, 105] on div at bounding box center [351, 103] width 11 height 11
click at [350, 108] on input "Failed (174)" at bounding box center [350, 108] width 1 height 1
checkbox input "false"
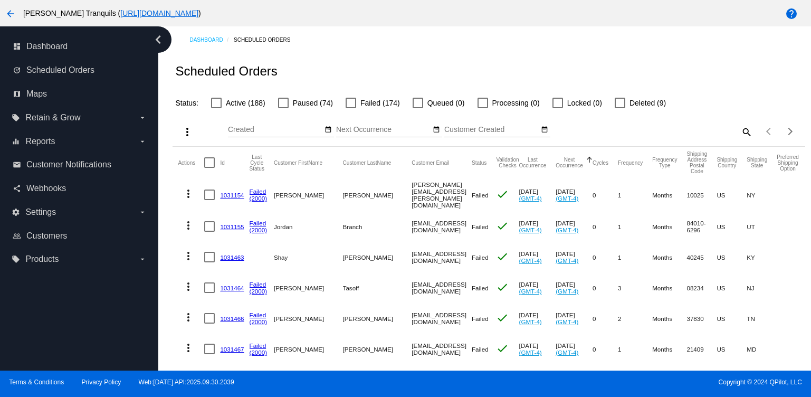
click at [278, 103] on div at bounding box center [283, 103] width 11 height 11
click at [283, 108] on input "Paused (74)" at bounding box center [283, 108] width 1 height 1
checkbox input "true"
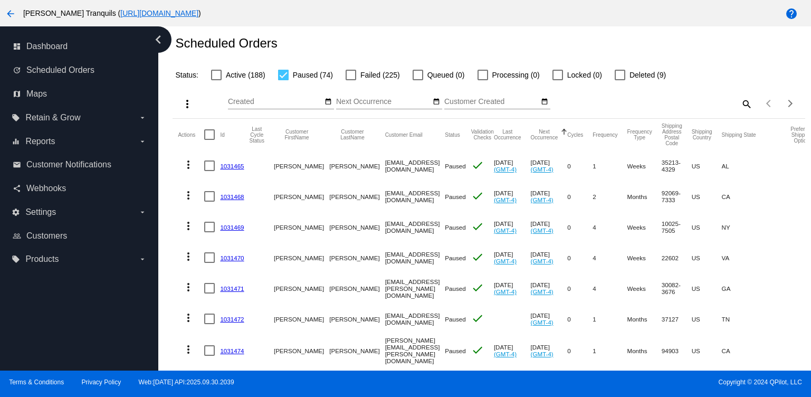
scroll to position [116, 0]
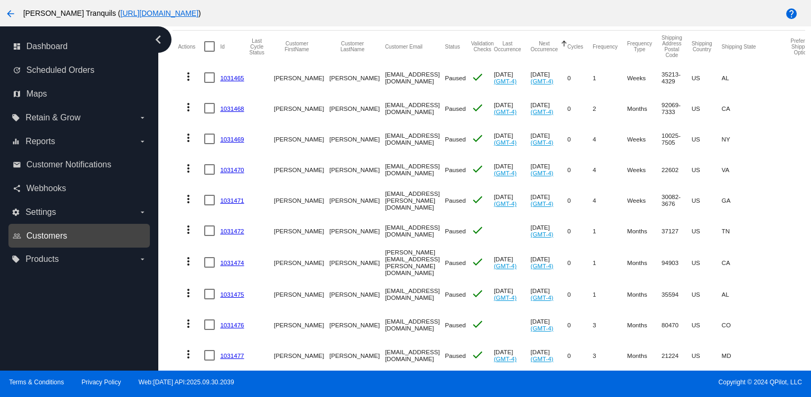
click at [53, 240] on span "Customers" at bounding box center [46, 236] width 41 height 10
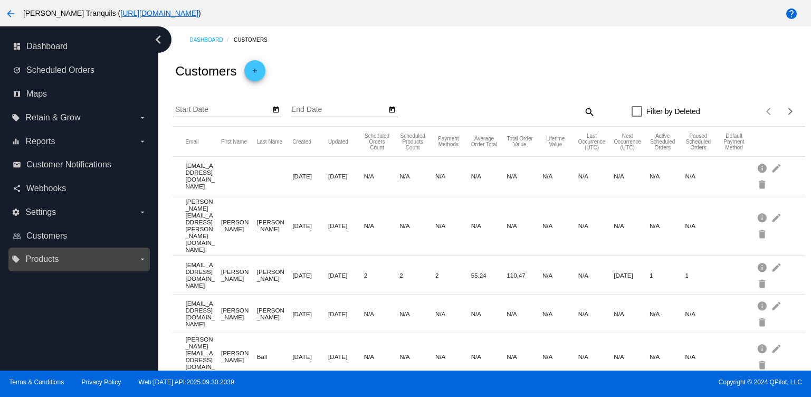
click at [59, 261] on label "local_offer Products arrow_drop_down" at bounding box center [79, 259] width 135 height 17
click at [0, 0] on input "local_offer Products arrow_drop_down" at bounding box center [0, 0] width 0 height 0
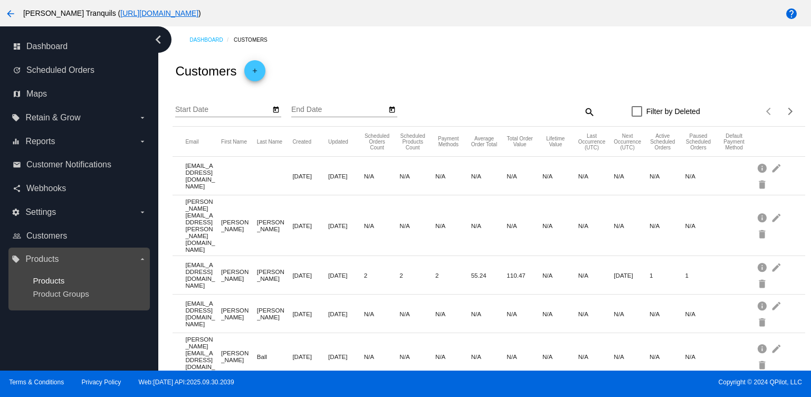
click at [55, 281] on span "Products" at bounding box center [49, 280] width 32 height 9
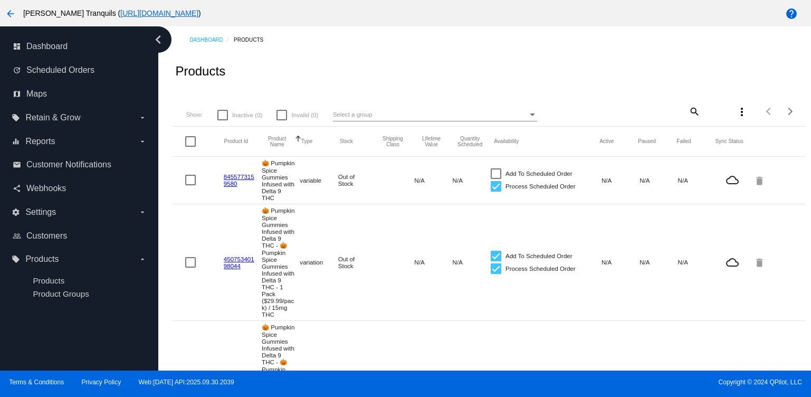
click at [421, 115] on div "Select a group" at bounding box center [430, 114] width 195 height 13
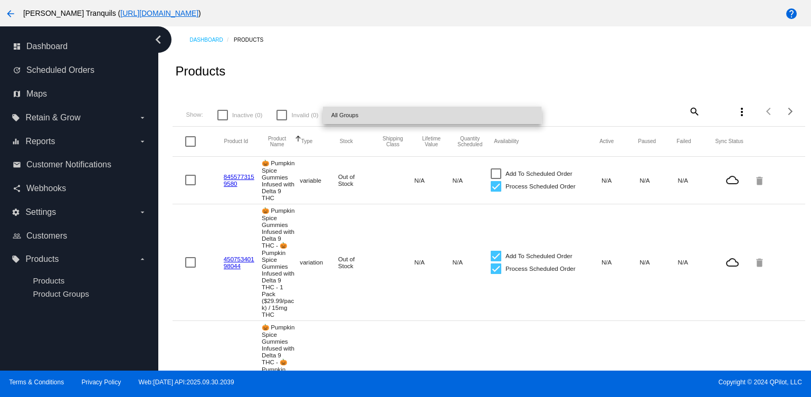
click at [413, 116] on span "All Groups" at bounding box center [432, 115] width 202 height 17
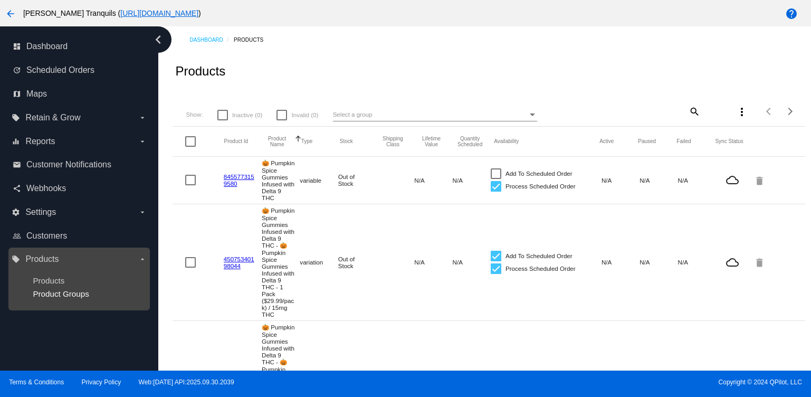
click at [68, 293] on span "Product Groups" at bounding box center [61, 293] width 56 height 9
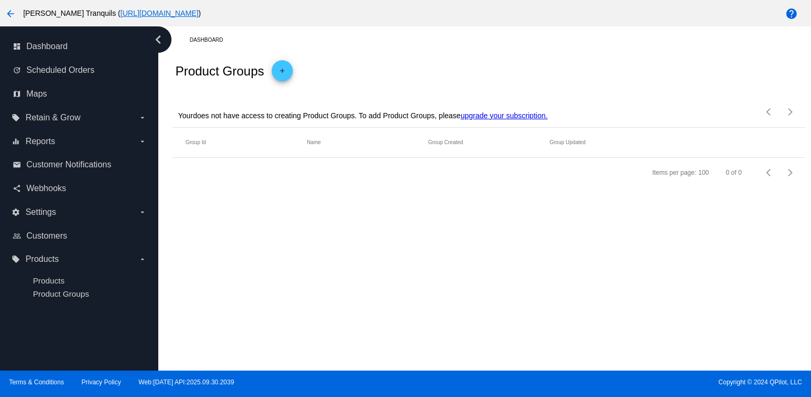
drag, startPoint x: 184, startPoint y: 115, endPoint x: 412, endPoint y: 119, distance: 228.0
click at [412, 119] on p "Your does not have access to creating Product Groups. To add Product Groups, pl…" at bounding box center [362, 115] width 369 height 8
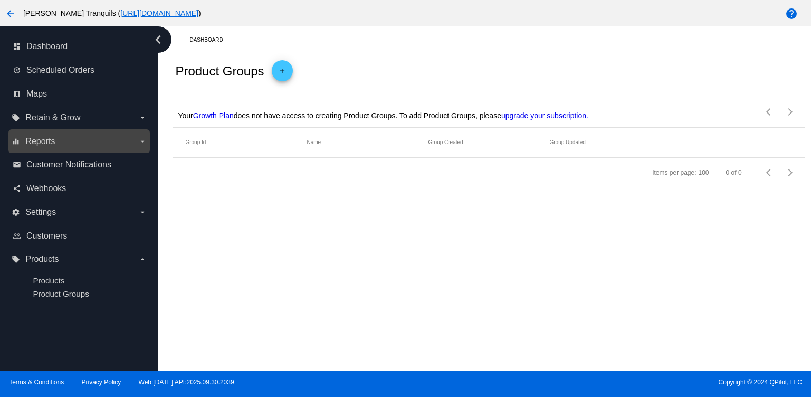
click at [54, 141] on span "Reports" at bounding box center [40, 142] width 30 height 10
click at [0, 0] on input "equalizer Reports arrow_drop_down" at bounding box center [0, 0] width 0 height 0
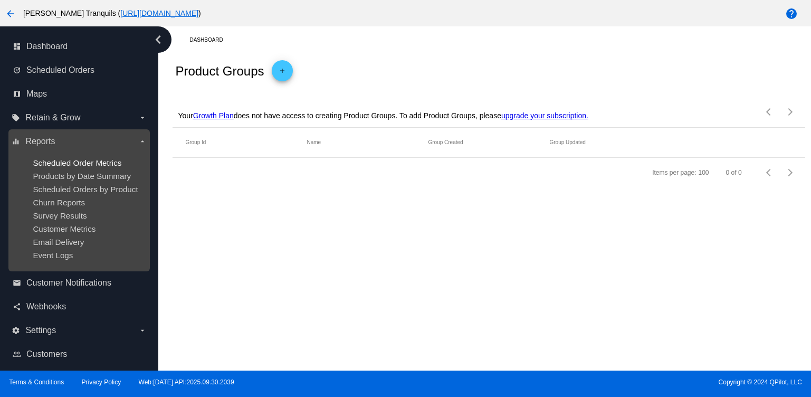
click at [72, 163] on span "Scheduled Order Metrics" at bounding box center [77, 162] width 89 height 9
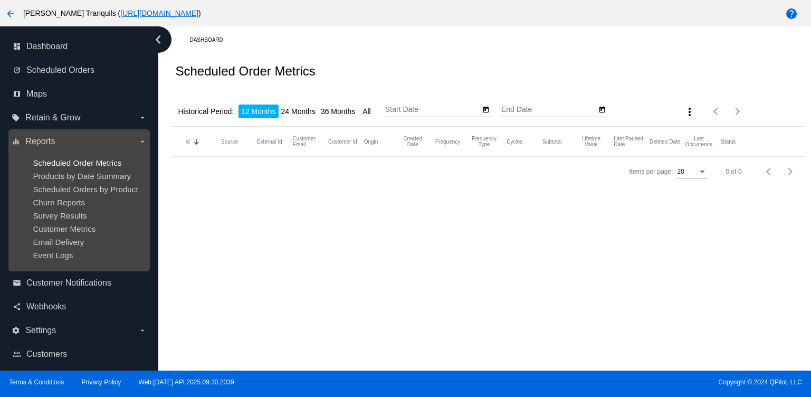
type input "10/8/2024"
type input "10/8/2025"
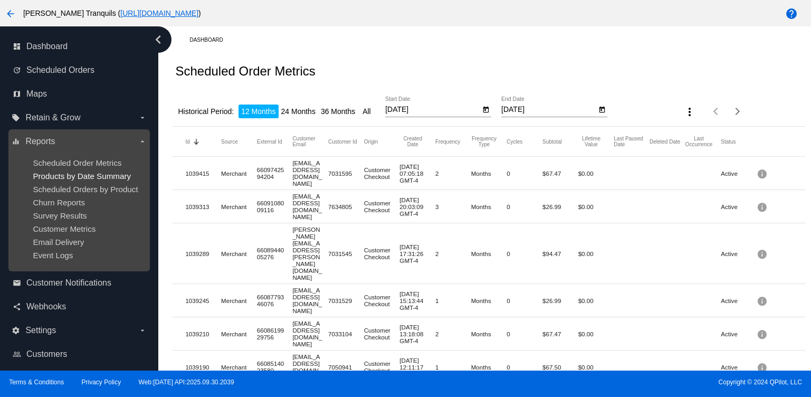
click at [74, 175] on span "Products by Date Summary" at bounding box center [82, 176] width 98 height 9
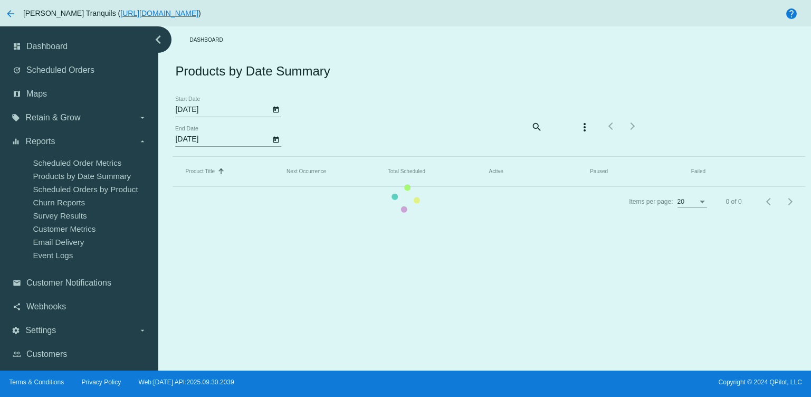
click at [173, 157] on mat-table "Product Title Sorted by Title ascending Next Occurrence Total Scheduled Active …" at bounding box center [489, 172] width 632 height 30
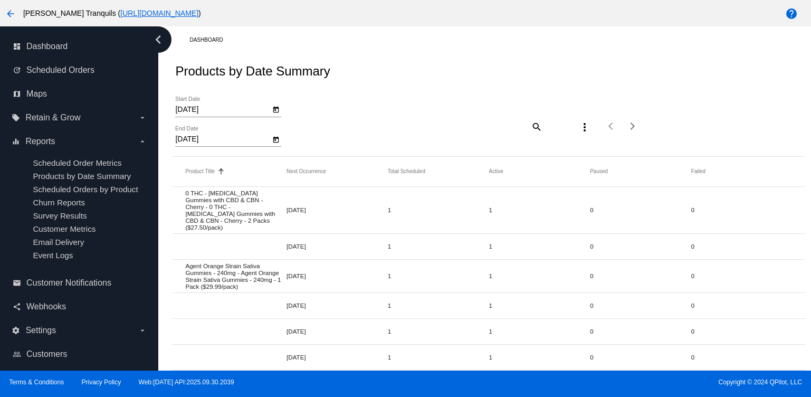
click at [80, 120] on span "Retain & Grow" at bounding box center [52, 118] width 55 height 10
click at [0, 0] on input "local_offer Retain & Grow arrow_drop_down" at bounding box center [0, 0] width 0 height 0
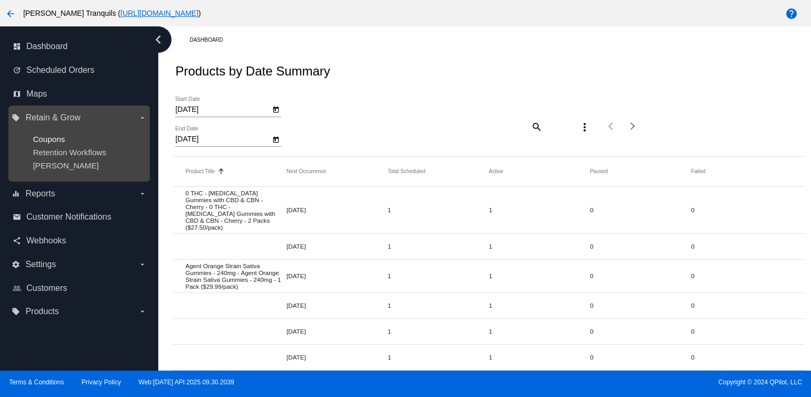
click at [53, 138] on span "Coupons" at bounding box center [49, 139] width 32 height 9
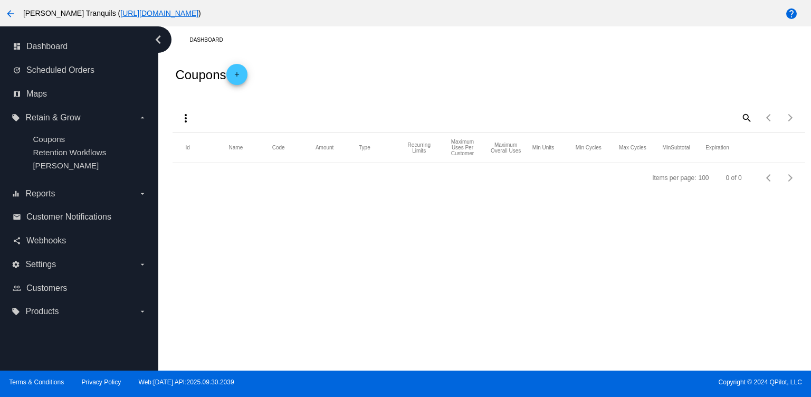
click at [242, 71] on span "add" at bounding box center [237, 77] width 13 height 26
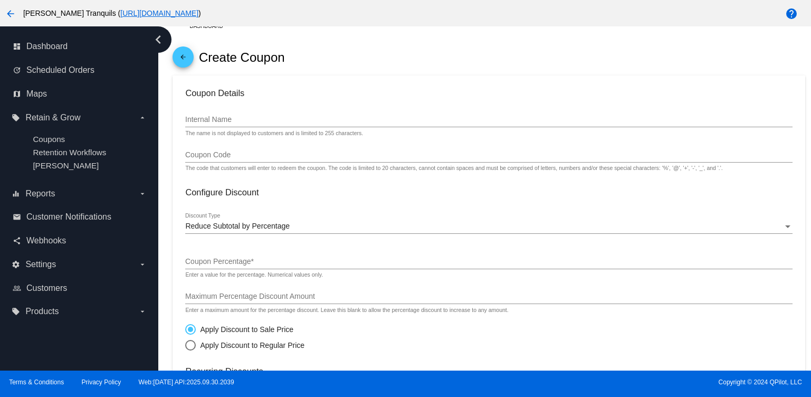
scroll to position [21, 0]
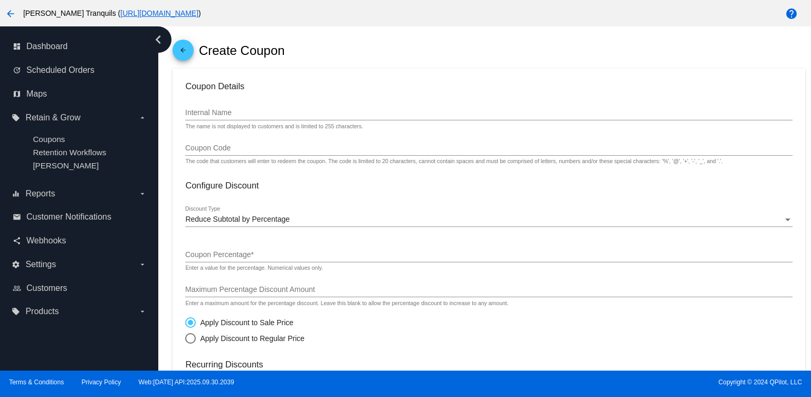
click at [177, 50] on mat-icon "arrow_back" at bounding box center [183, 52] width 13 height 13
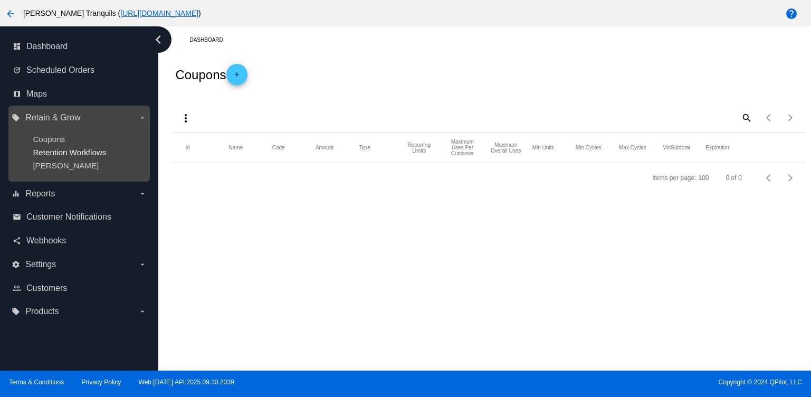
click at [77, 152] on span "Retention Workflows" at bounding box center [69, 152] width 73 height 9
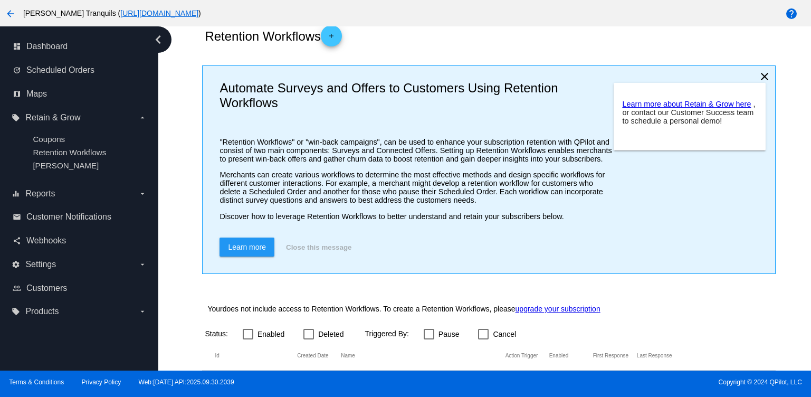
scroll to position [54, 0]
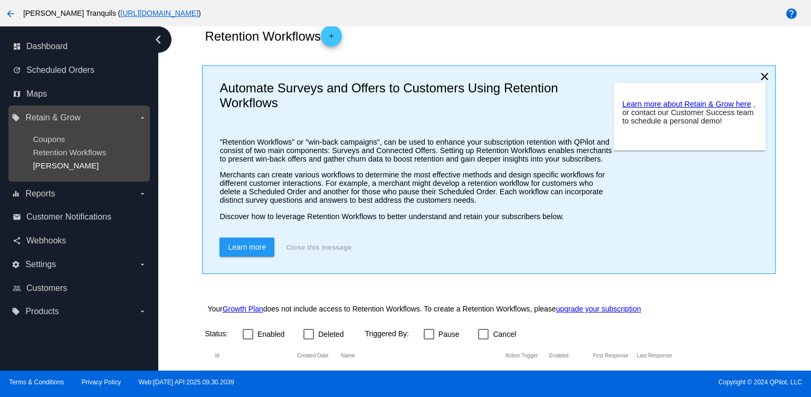
click at [51, 162] on span "Dunning" at bounding box center [66, 165] width 66 height 9
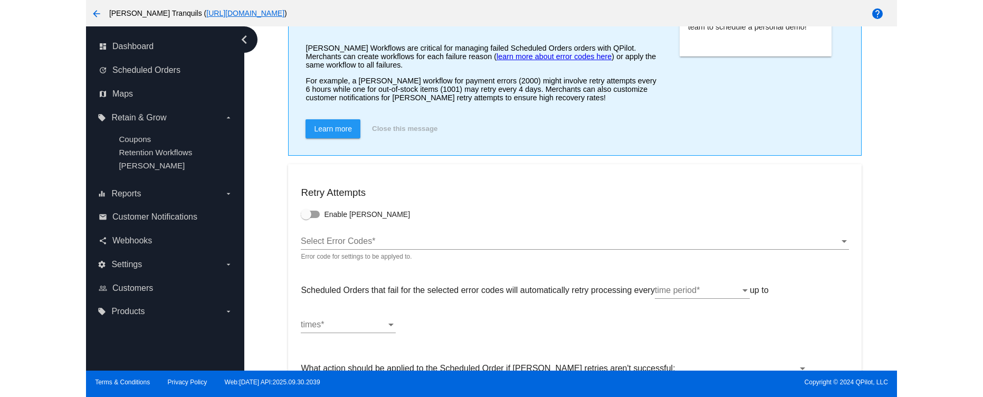
scroll to position [150, 0]
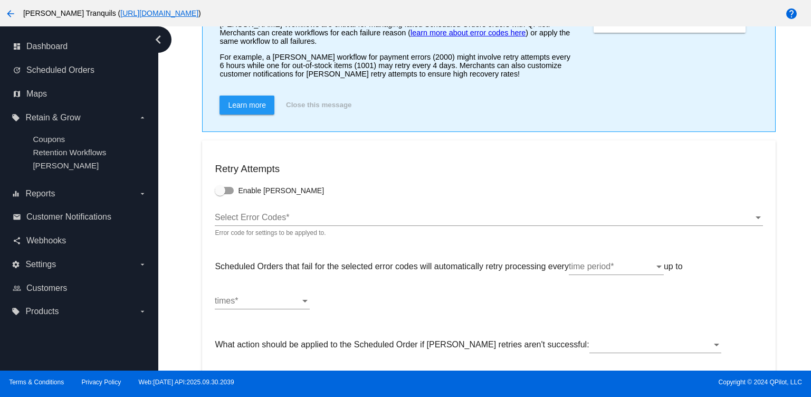
click at [230, 187] on div at bounding box center [224, 190] width 19 height 7
click at [220, 194] on input "Enable Dunning" at bounding box center [220, 194] width 1 height 1
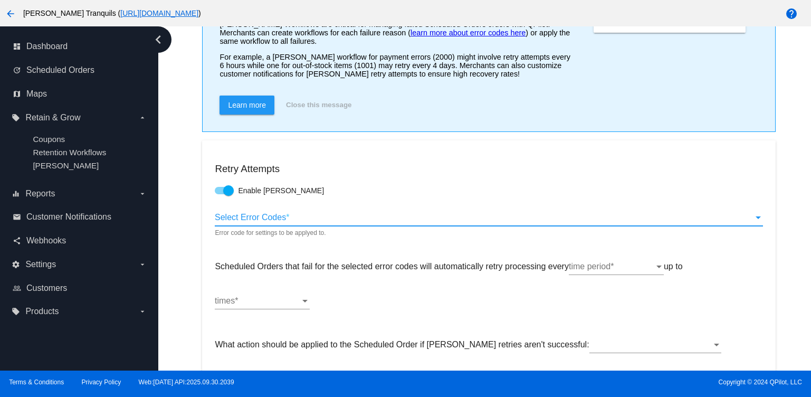
click at [353, 213] on div "Select Error Codes" at bounding box center [484, 218] width 538 height 10
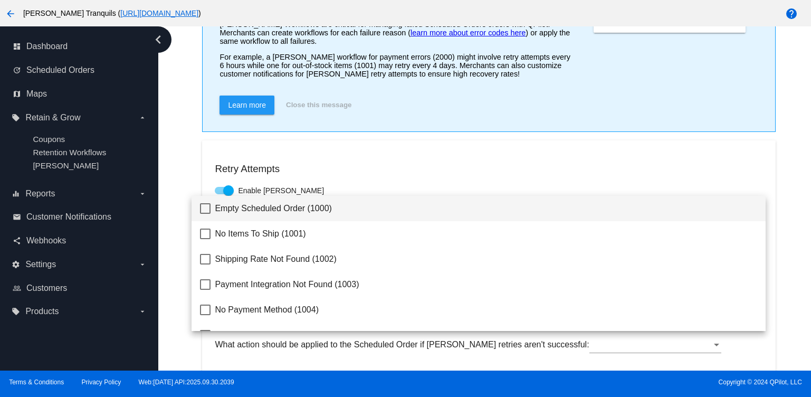
click at [228, 176] on div at bounding box center [405, 198] width 811 height 397
click at [224, 185] on div at bounding box center [228, 190] width 11 height 11
click at [220, 194] on input "Enable Dunning" at bounding box center [220, 194] width 1 height 1
checkbox input "false"
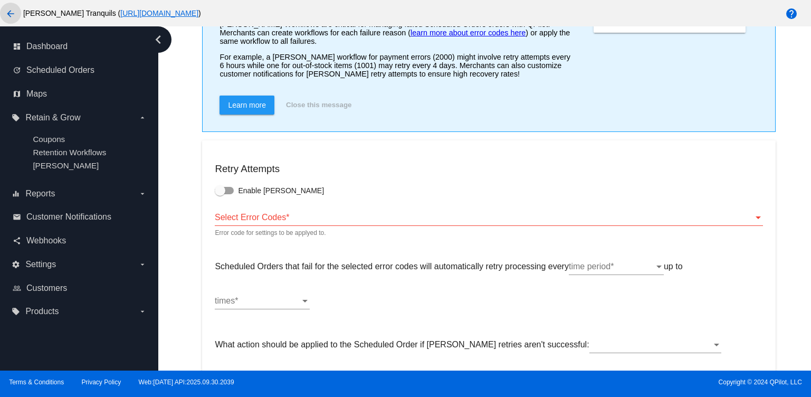
click at [10, 10] on mat-icon "arrow_back" at bounding box center [10, 13] width 13 height 13
